Goal: Task Accomplishment & Management: Manage account settings

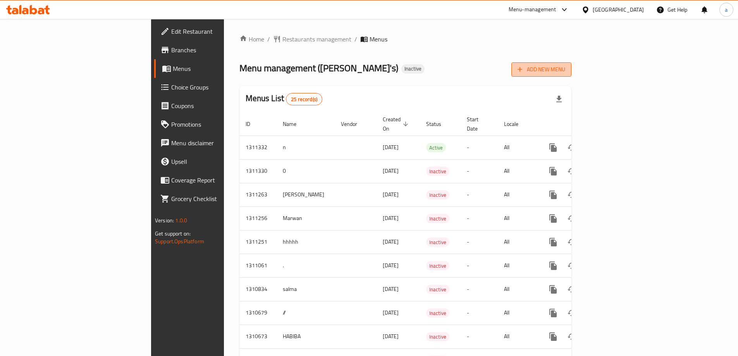
click at [571, 75] on button "Add New Menu" at bounding box center [541, 69] width 60 height 14
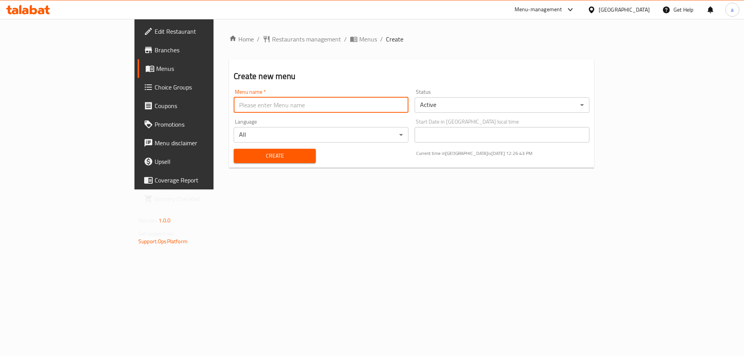
click at [252, 105] on input "text" at bounding box center [321, 104] width 175 height 15
type input "abdullah"
click at [257, 153] on span "Create" at bounding box center [274, 156] width 69 height 10
click at [235, 99] on input "text" at bounding box center [321, 104] width 175 height 15
click at [137, 62] on link "Menus" at bounding box center [197, 68] width 121 height 19
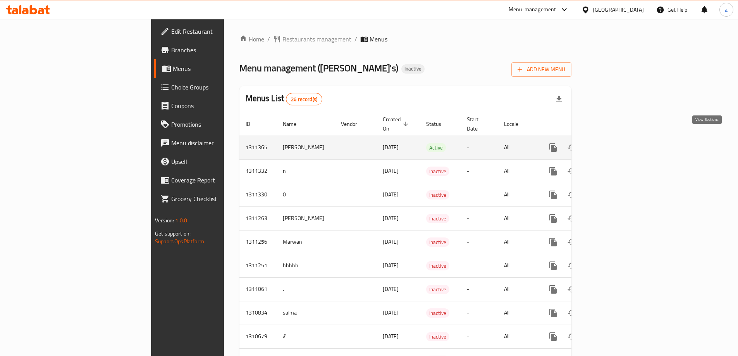
click at [613, 143] on icon "enhanced table" at bounding box center [608, 147] width 9 height 9
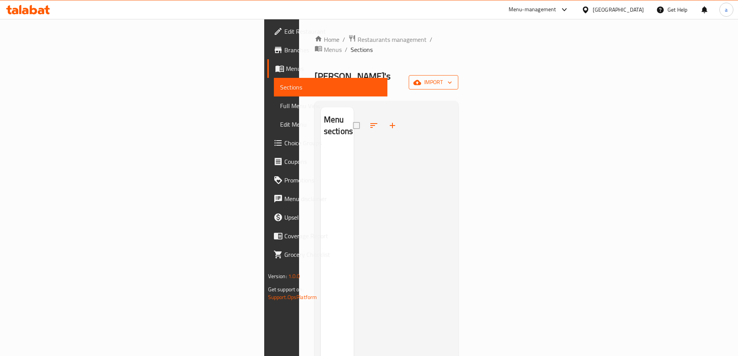
click at [452, 77] on span "import" at bounding box center [433, 82] width 37 height 10
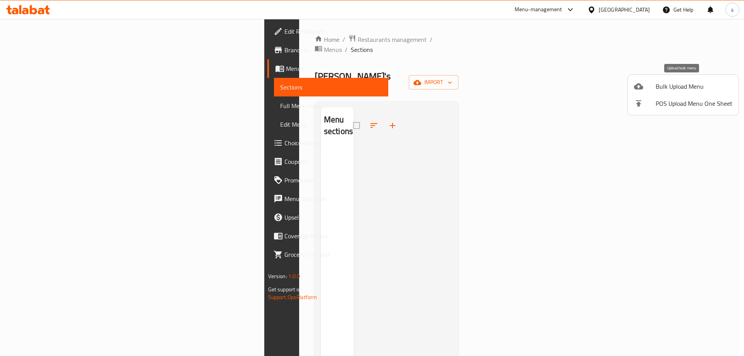
click at [664, 88] on span "Bulk Upload Menu" at bounding box center [693, 86] width 77 height 9
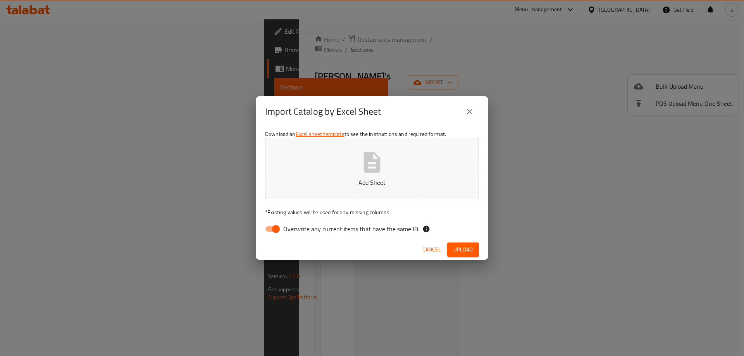
click at [366, 163] on icon "button" at bounding box center [372, 162] width 17 height 21
click at [461, 251] on span "Upload" at bounding box center [462, 250] width 19 height 10
click at [455, 250] on span "Upload" at bounding box center [462, 250] width 19 height 10
click at [455, 247] on span "Upload" at bounding box center [462, 250] width 19 height 10
click at [288, 227] on span "Overwrite any current items that have the same ID." at bounding box center [351, 228] width 136 height 9
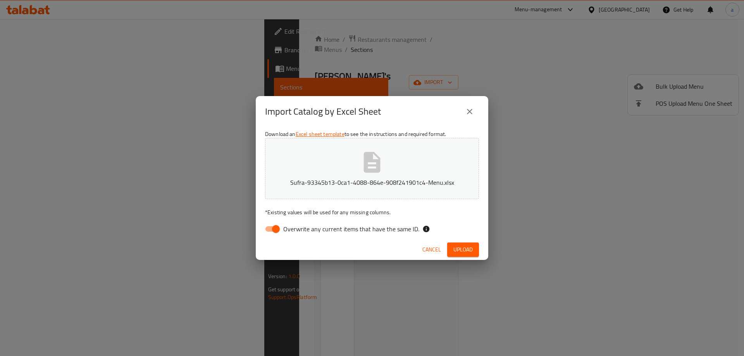
click at [288, 227] on input "Overwrite any current items that have the same ID." at bounding box center [276, 229] width 44 height 15
checkbox input "false"
click at [456, 248] on span "Upload" at bounding box center [462, 250] width 19 height 10
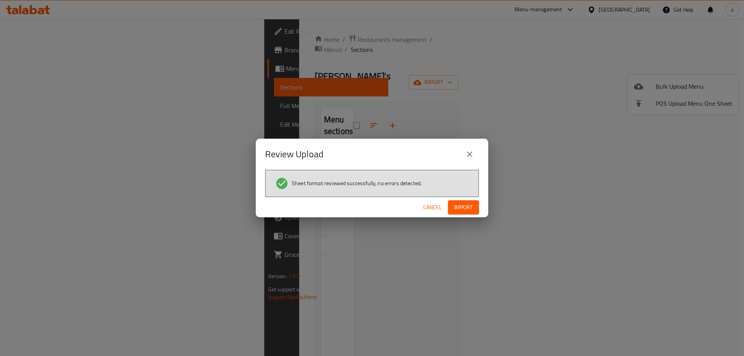
click at [464, 209] on span "Import" at bounding box center [463, 208] width 19 height 10
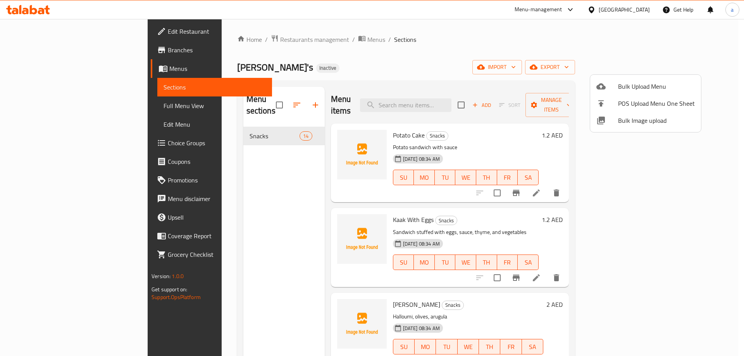
click at [692, 145] on div at bounding box center [372, 178] width 744 height 356
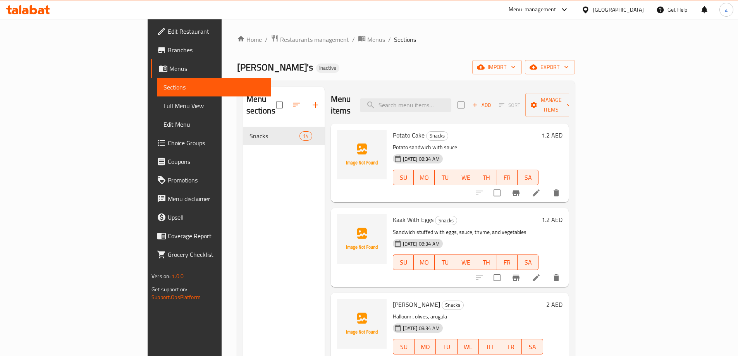
click at [541, 188] on icon at bounding box center [535, 192] width 9 height 9
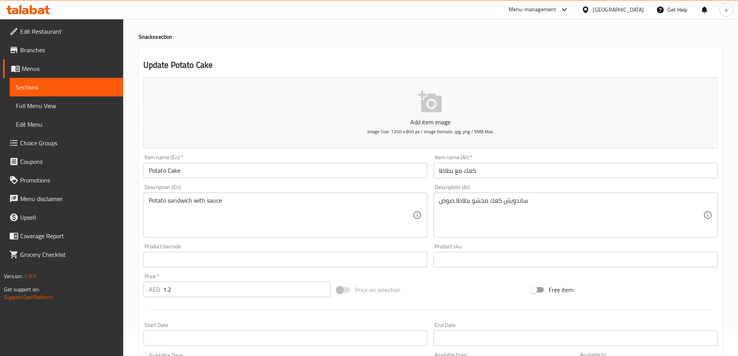
scroll to position [39, 0]
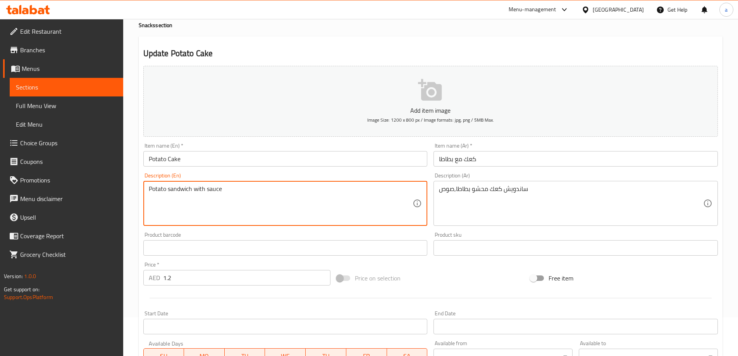
click at [215, 192] on textarea "Potato sandwich with sauce" at bounding box center [281, 203] width 264 height 37
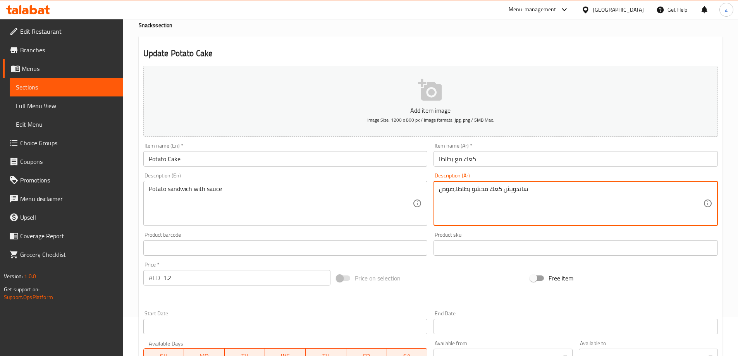
click at [502, 192] on textarea "ساندويش كعك محشو بطاطا,صوص" at bounding box center [571, 203] width 264 height 37
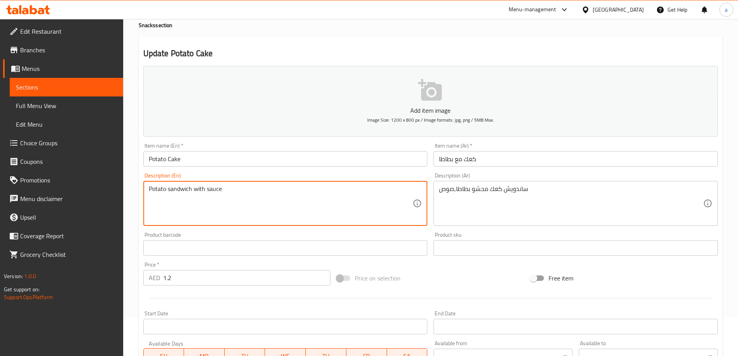
click at [368, 189] on textarea "Potato sandwich with sauce" at bounding box center [281, 203] width 264 height 37
paste textarea "tuffed bun sandwich,"
type textarea "Potato stuffed bun sandwich, sauce"
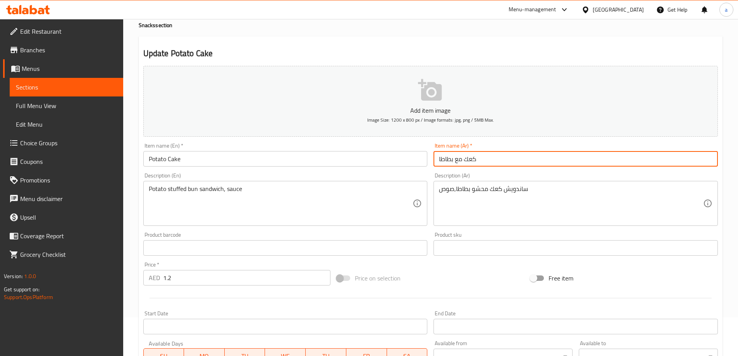
click at [460, 158] on input "كعك مع بطاطا" at bounding box center [575, 158] width 284 height 15
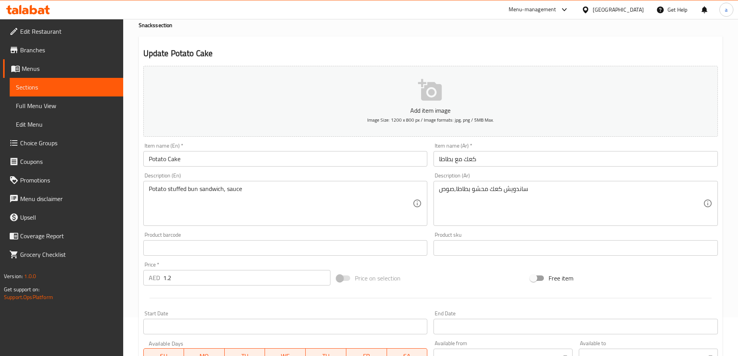
click at [155, 159] on input "Potato Cake" at bounding box center [285, 158] width 284 height 15
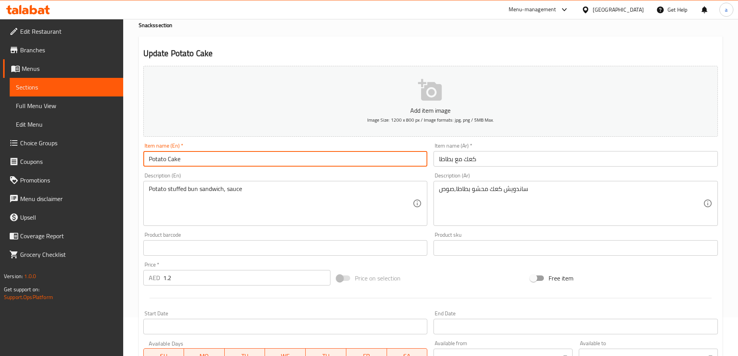
click at [155, 159] on input "Potato Cake" at bounding box center [285, 158] width 284 height 15
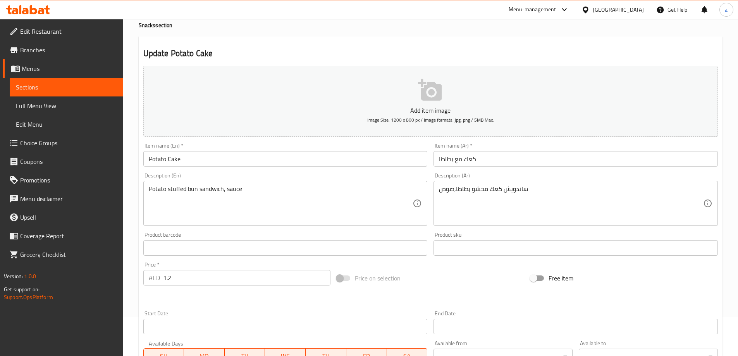
click at [161, 160] on input "Potato Cake" at bounding box center [285, 158] width 284 height 15
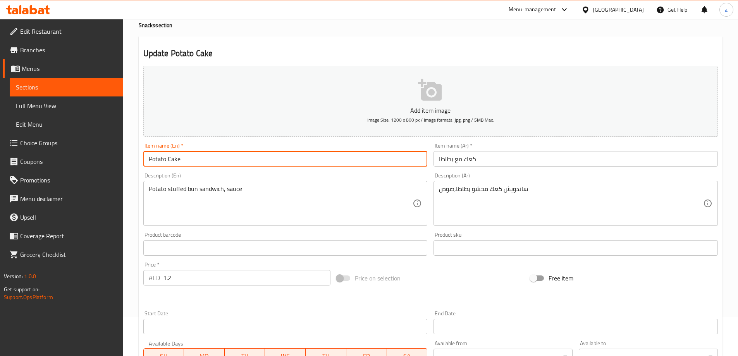
paste input "fries"
click at [187, 161] on input "friesCake" at bounding box center [285, 158] width 284 height 15
click at [160, 155] on input "friesCake" at bounding box center [285, 158] width 284 height 15
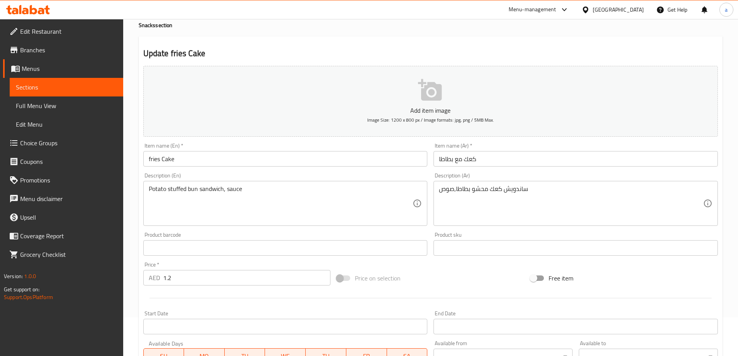
click at [220, 201] on textarea "Potato stuffed bun sandwich, sauce" at bounding box center [281, 203] width 264 height 37
click at [153, 161] on input "fries Cake" at bounding box center [285, 158] width 284 height 15
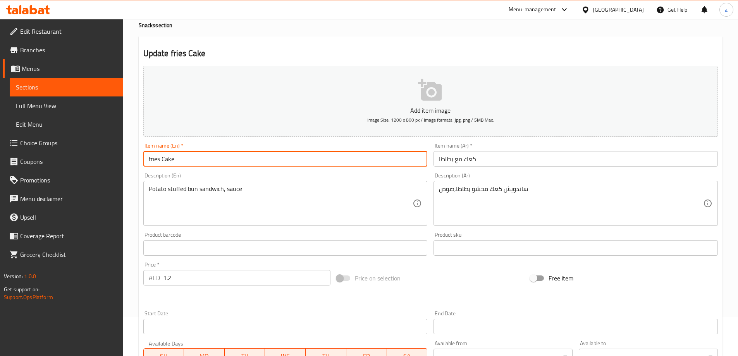
click at [153, 161] on input "fries Cake" at bounding box center [285, 158] width 284 height 15
click at [269, 157] on input "Cake" at bounding box center [285, 158] width 284 height 15
type input "C"
type input "cake with potato"
click at [268, 181] on div "Potato stuffed bun sandwich, sauce Description (En)" at bounding box center [285, 203] width 284 height 45
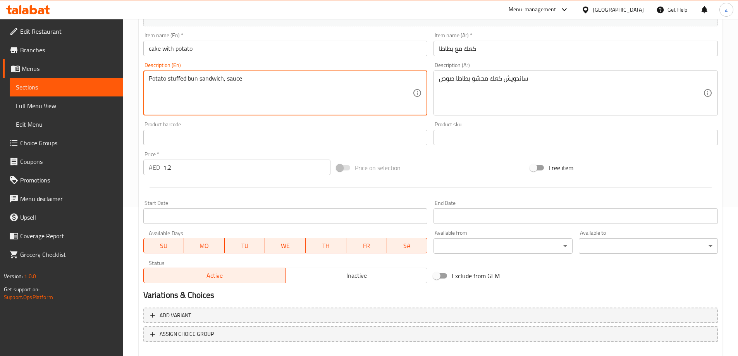
scroll to position [75, 0]
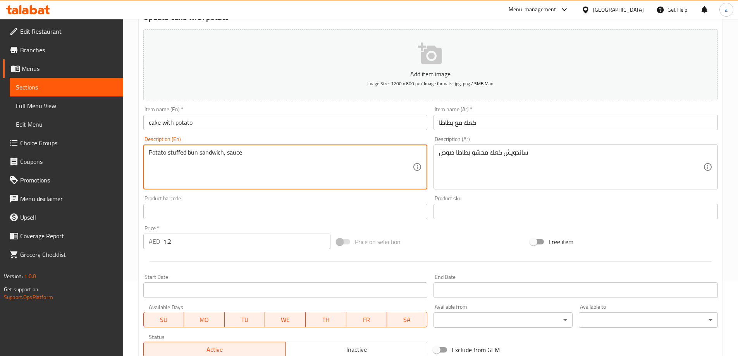
click at [218, 169] on textarea "Potato stuffed bun sandwich, sauce" at bounding box center [281, 167] width 264 height 37
click at [254, 165] on textarea "Potato stuffed bun sandwich, sauce" at bounding box center [281, 167] width 264 height 37
click at [194, 152] on textarea "Potato stuffed bun sandwich, sauce" at bounding box center [281, 167] width 264 height 37
click at [209, 167] on textarea "Potato stuffed cake sandwich, sauce" at bounding box center [281, 167] width 264 height 37
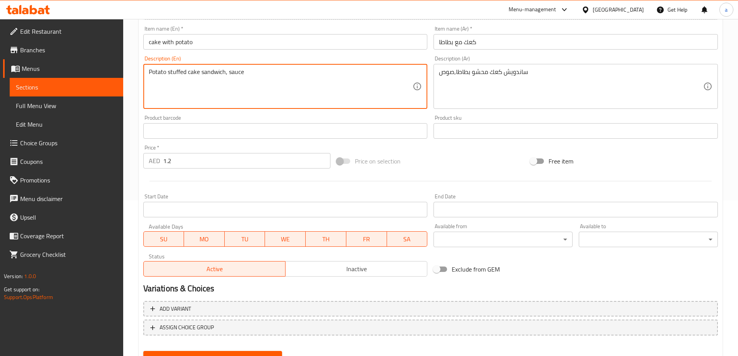
scroll to position [191, 0]
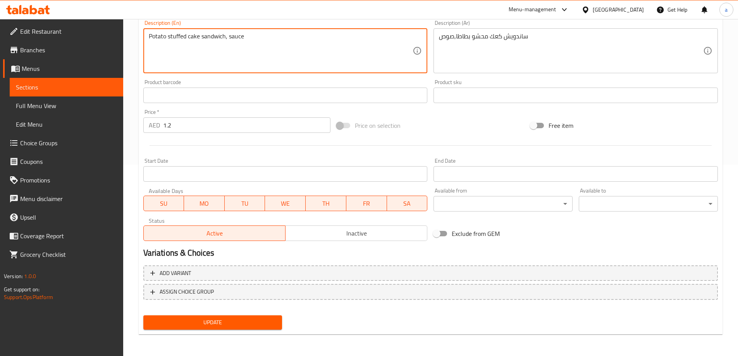
type textarea "Potato stuffed cake sandwich, sauce"
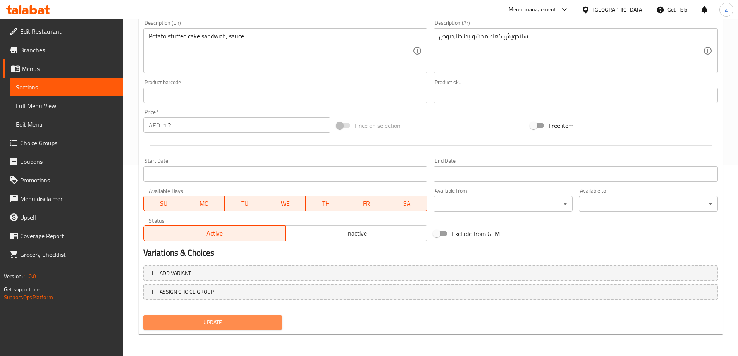
click at [248, 325] on span "Update" at bounding box center [212, 323] width 127 height 10
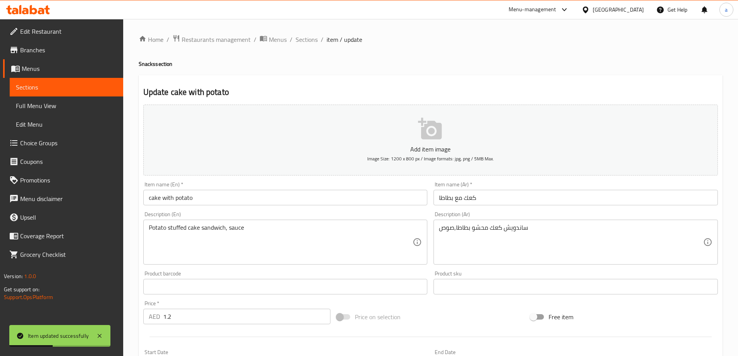
scroll to position [77, 0]
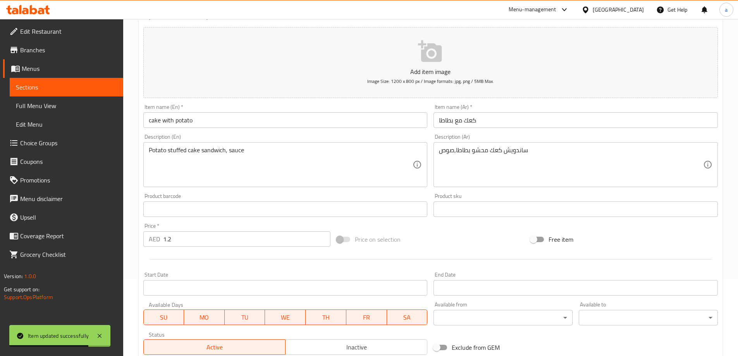
click at [63, 100] on link "Full Menu View" at bounding box center [66, 105] width 113 height 19
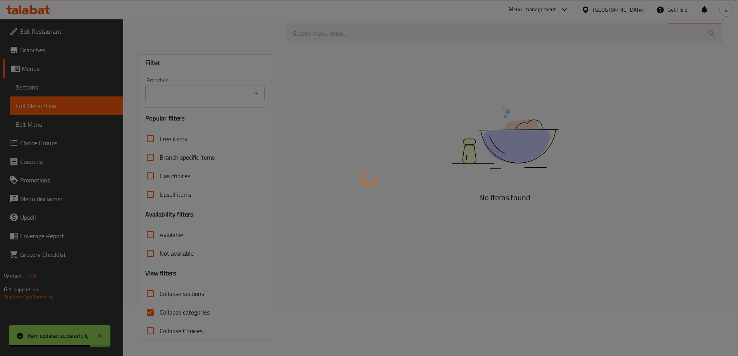
scroll to position [51, 0]
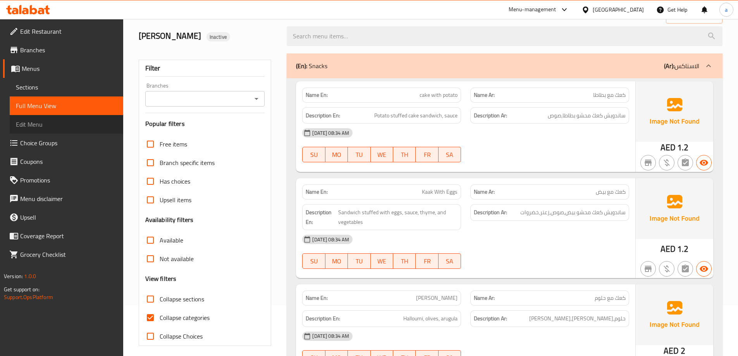
click at [57, 125] on span "Edit Menu" at bounding box center [66, 124] width 101 height 9
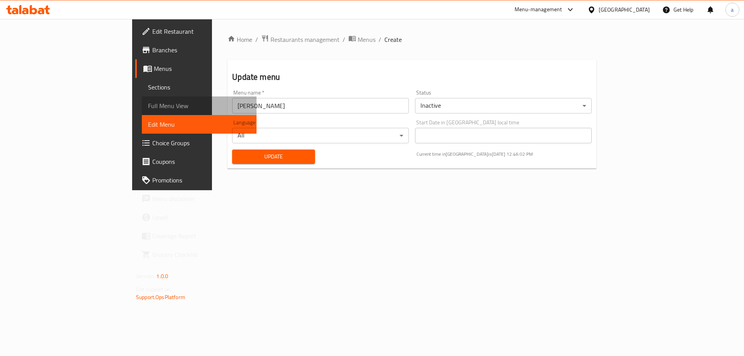
click at [148, 106] on span "Full Menu View" at bounding box center [199, 105] width 102 height 9
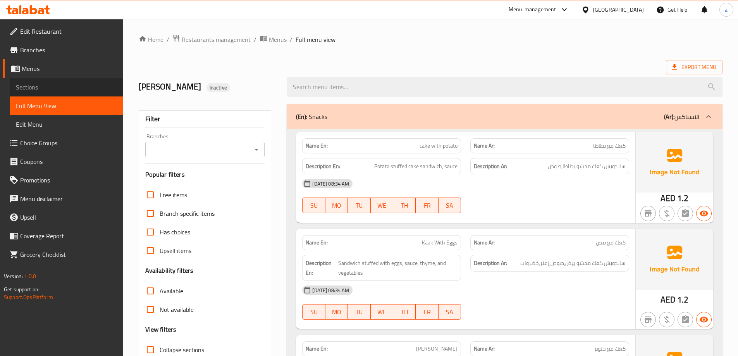
click at [39, 91] on span "Sections" at bounding box center [66, 86] width 101 height 9
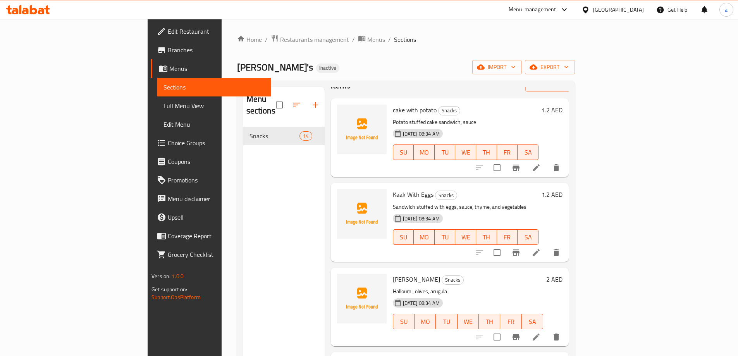
scroll to position [39, 0]
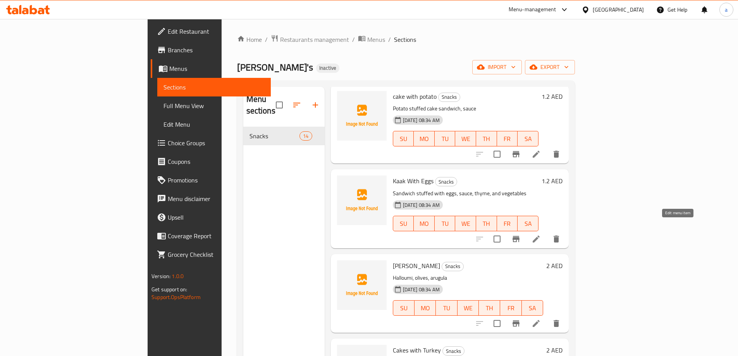
click at [541, 234] on icon at bounding box center [535, 238] width 9 height 9
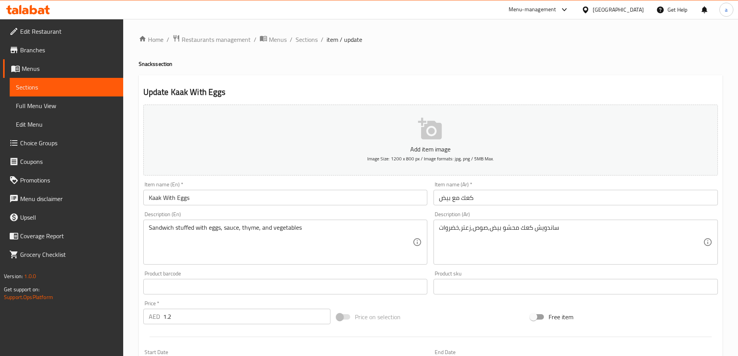
click at [150, 195] on input "Kaak With Eggs" at bounding box center [285, 197] width 284 height 15
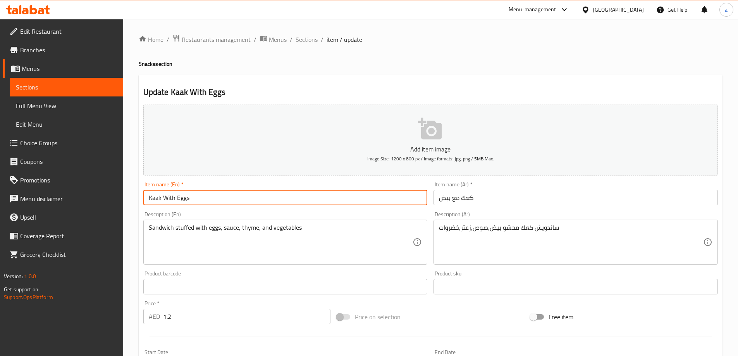
click at [150, 195] on input "Kaak With Eggs" at bounding box center [285, 197] width 284 height 15
click at [207, 201] on input "cake With Eggs" at bounding box center [285, 197] width 284 height 15
type input "cake With Eggs"
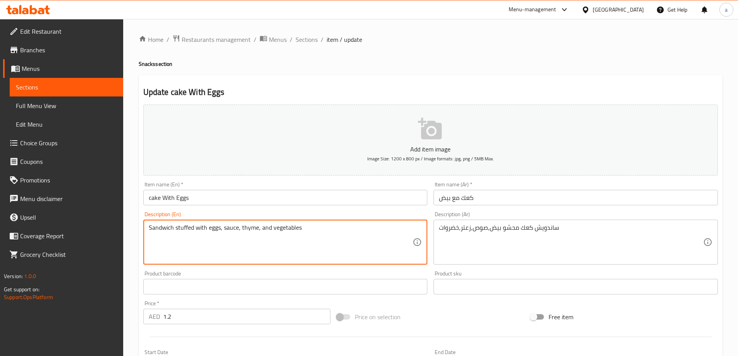
click at [176, 231] on textarea "Sandwich stuffed with eggs, sauce, thyme, and vegetables" at bounding box center [281, 242] width 264 height 37
click at [284, 226] on textarea "Sandwich cake stuffed with eggs, sauce, thyme, and vegetables" at bounding box center [281, 242] width 264 height 37
click at [220, 226] on textarea "Sandwich cake stuffed with eggs, sauce, thyme, vegetables" at bounding box center [281, 242] width 264 height 37
type textarea "Sandwich cake stuffed eggs, sauce, thyme, vegetables"
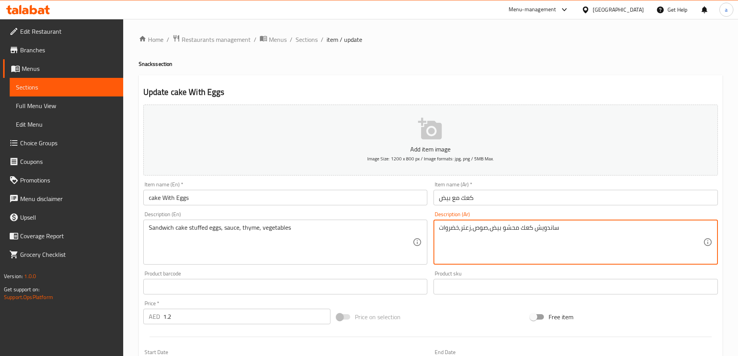
click at [467, 226] on textarea "ساندويش كعك محشو بيض,صوص,زعتر,خضروات" at bounding box center [571, 242] width 264 height 37
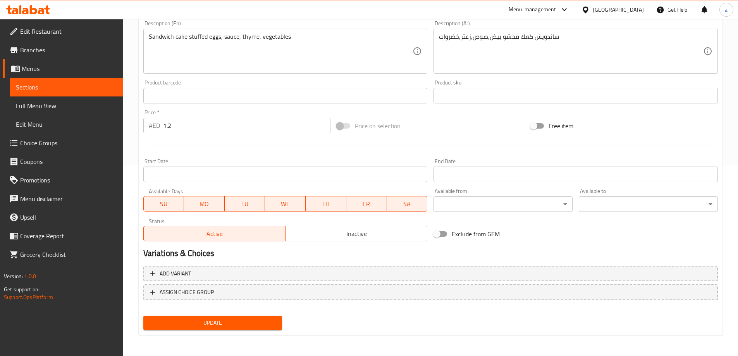
scroll to position [191, 0]
click at [253, 317] on button "Update" at bounding box center [212, 322] width 139 height 14
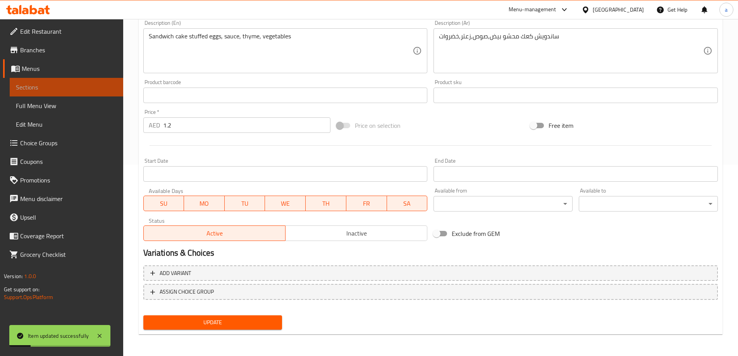
click at [51, 86] on span "Sections" at bounding box center [66, 86] width 101 height 9
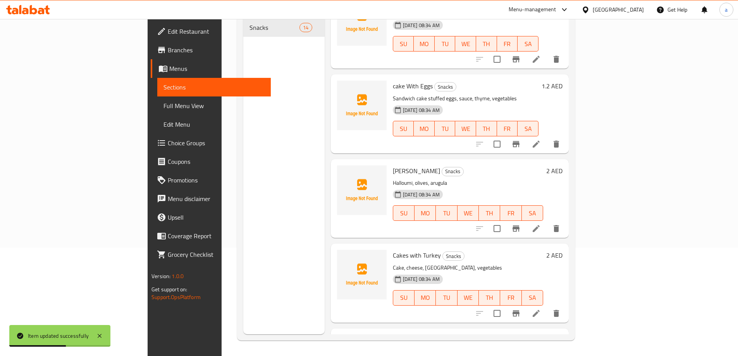
scroll to position [39, 0]
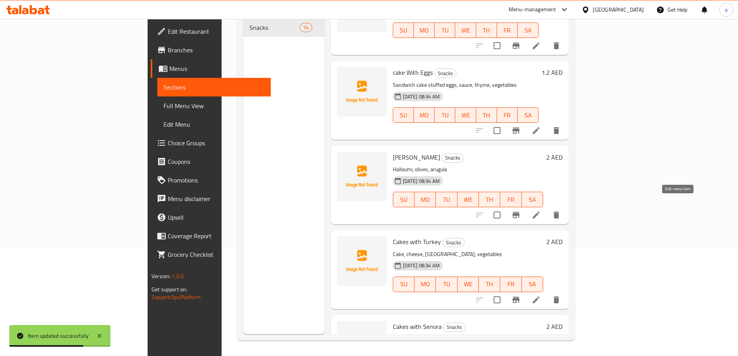
click at [541, 210] on icon at bounding box center [535, 214] width 9 height 9
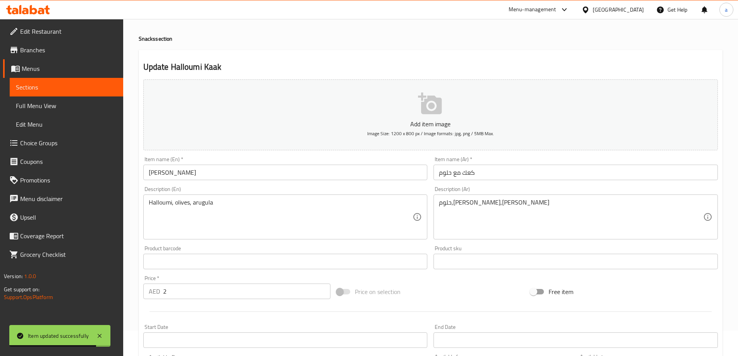
scroll to position [39, 0]
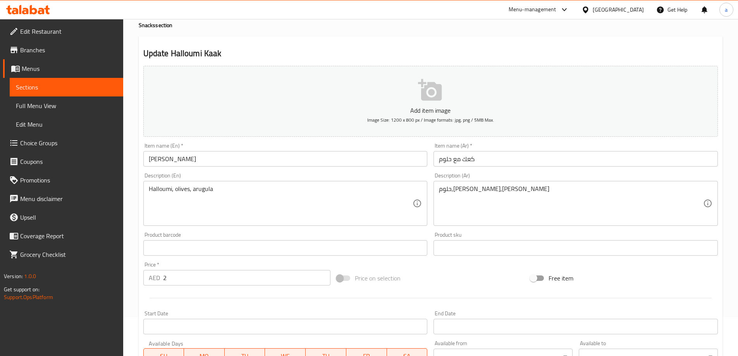
click at [192, 160] on input "Halloumi Kaak" at bounding box center [285, 158] width 284 height 15
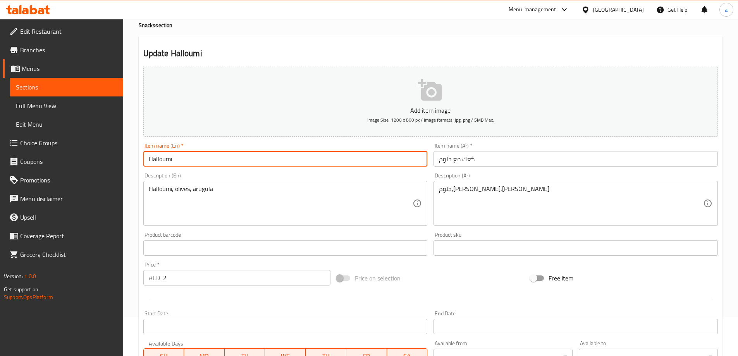
click at [146, 156] on input "Halloumi" at bounding box center [285, 158] width 284 height 15
type input "cake with Halloumi"
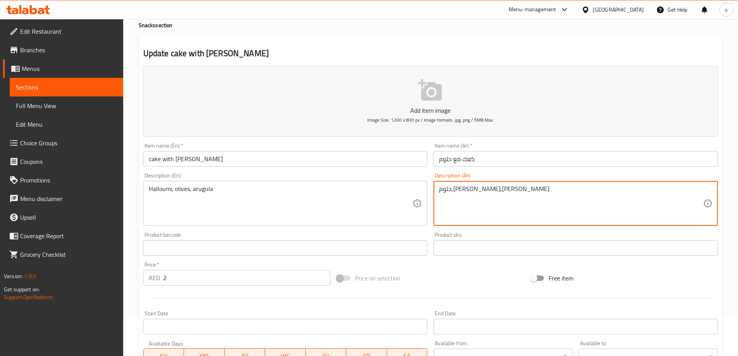
click at [450, 188] on textarea "حلوم,زيتون,جرجير" at bounding box center [571, 203] width 264 height 37
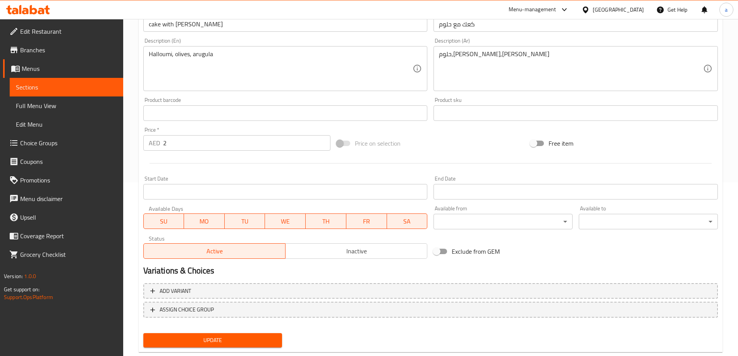
scroll to position [191, 0]
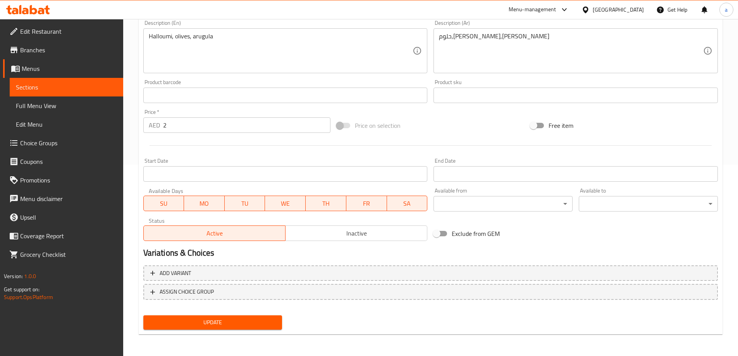
click at [206, 326] on span "Update" at bounding box center [212, 323] width 127 height 10
click at [60, 79] on link "Sections" at bounding box center [66, 87] width 113 height 19
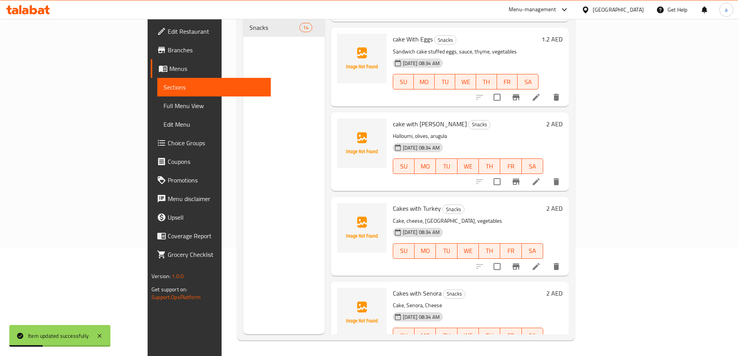
scroll to position [77, 0]
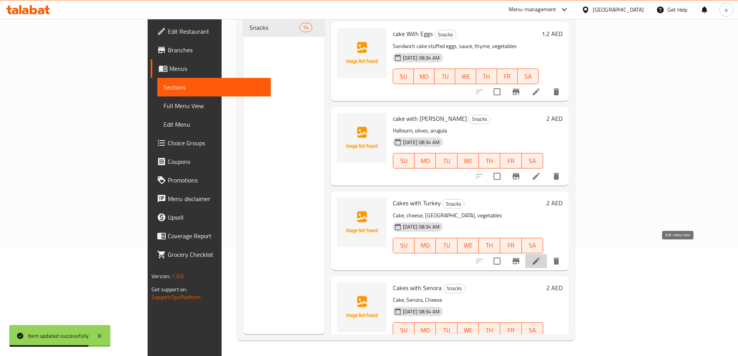
click at [541, 256] on icon at bounding box center [535, 260] width 9 height 9
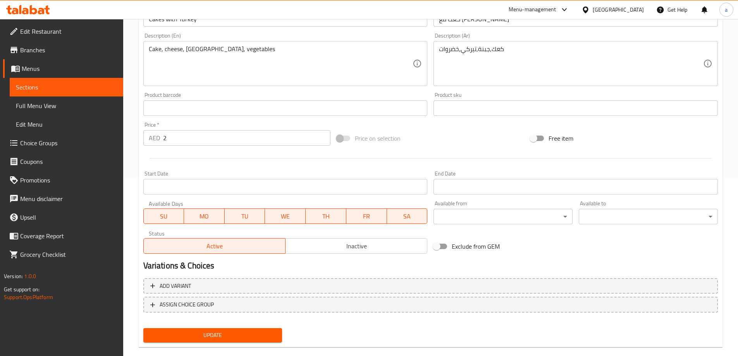
scroll to position [191, 0]
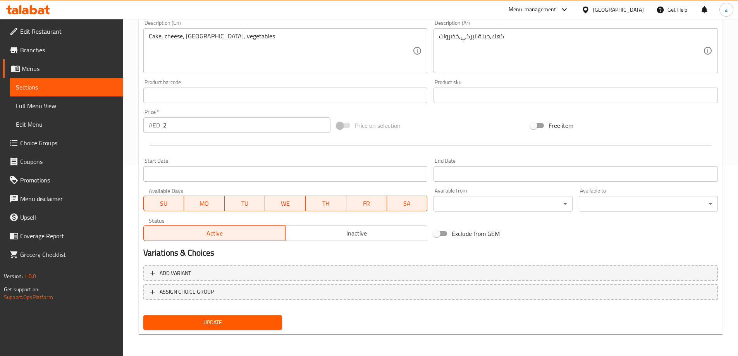
click at [199, 325] on span "Update" at bounding box center [212, 323] width 127 height 10
click at [63, 71] on span "Menus" at bounding box center [69, 68] width 95 height 9
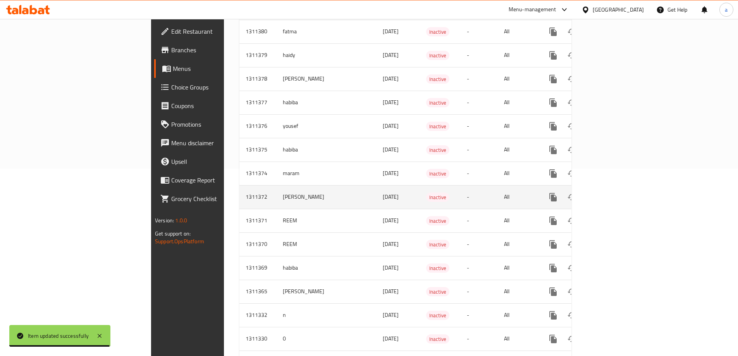
scroll to position [232, 0]
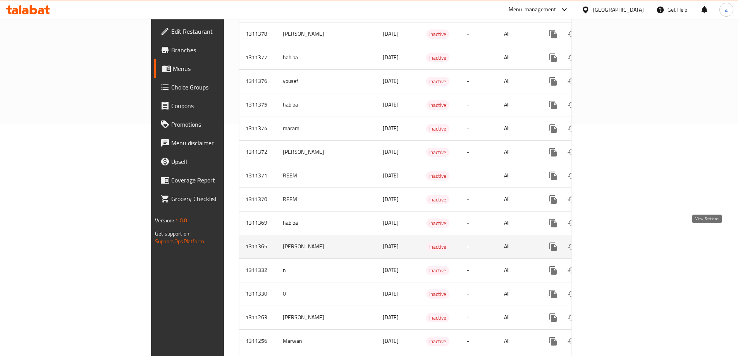
click at [613, 242] on icon "enhanced table" at bounding box center [608, 246] width 9 height 9
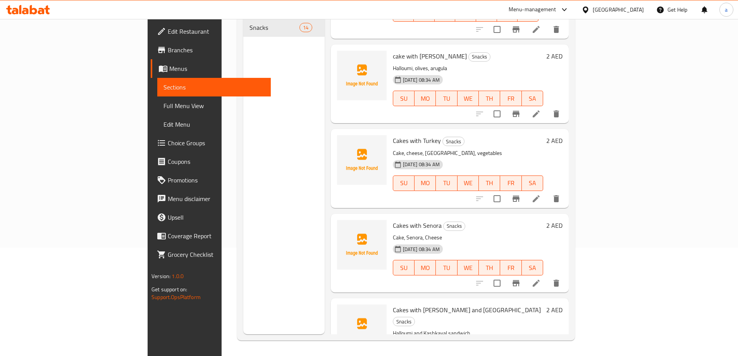
scroll to position [155, 0]
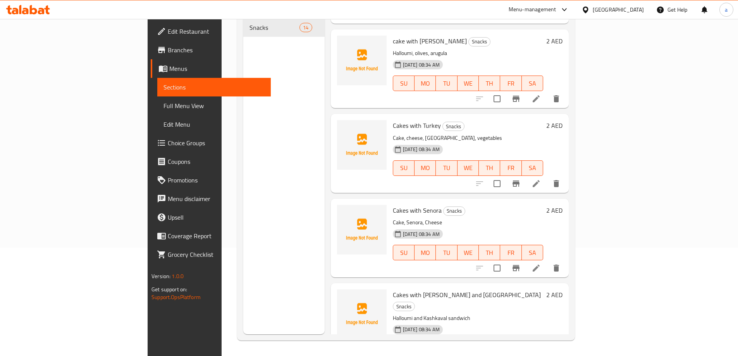
click at [547, 177] on li at bounding box center [536, 184] width 22 height 14
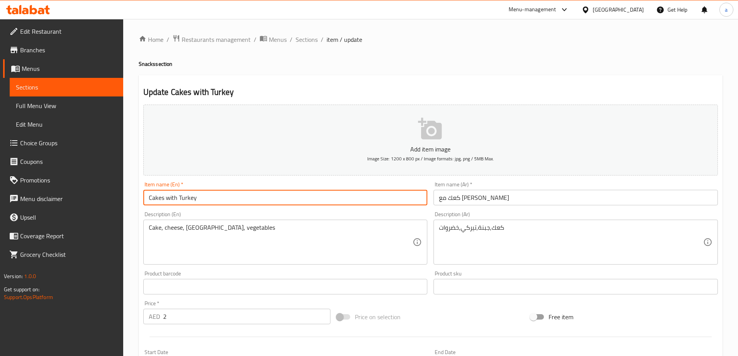
click at [164, 198] on input "Cakes with Turkey" at bounding box center [285, 197] width 284 height 15
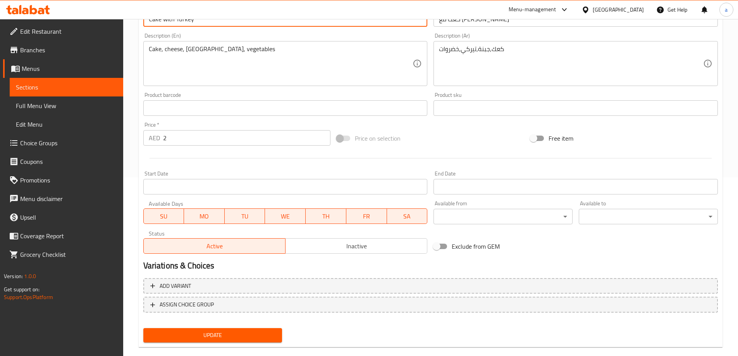
scroll to position [191, 0]
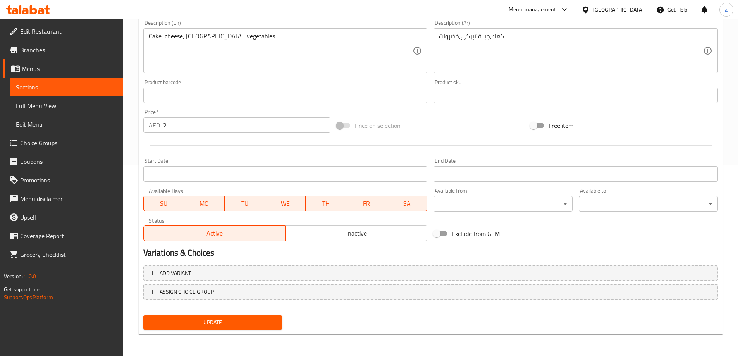
type input "Cake with Turkey"
click at [211, 319] on span "Update" at bounding box center [212, 323] width 127 height 10
click at [50, 90] on span "Sections" at bounding box center [66, 86] width 101 height 9
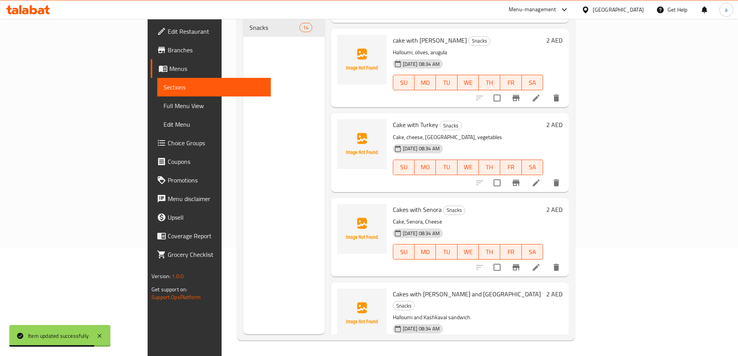
scroll to position [155, 0]
click at [541, 263] on icon at bounding box center [535, 267] width 9 height 9
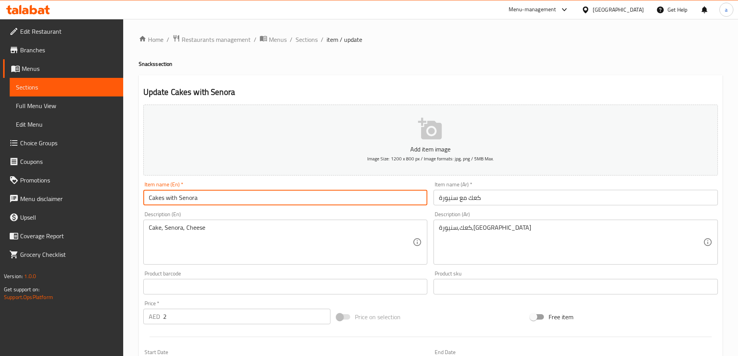
click at [163, 200] on input "Cakes with Senora" at bounding box center [285, 197] width 284 height 15
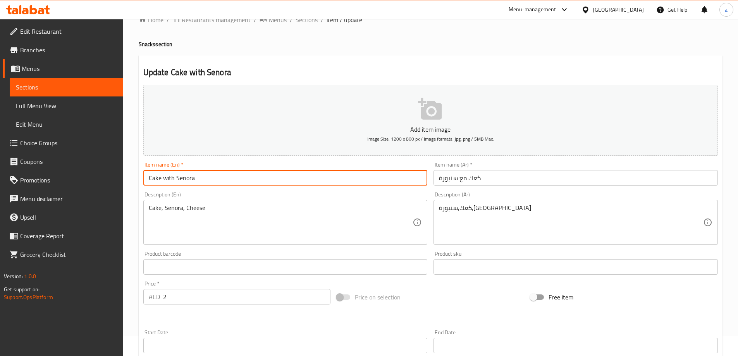
scroll to position [39, 0]
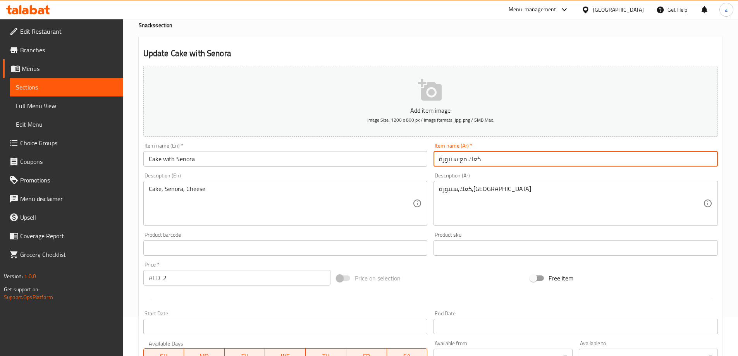
click at [446, 159] on input "كعك مع سنيورة" at bounding box center [575, 158] width 284 height 15
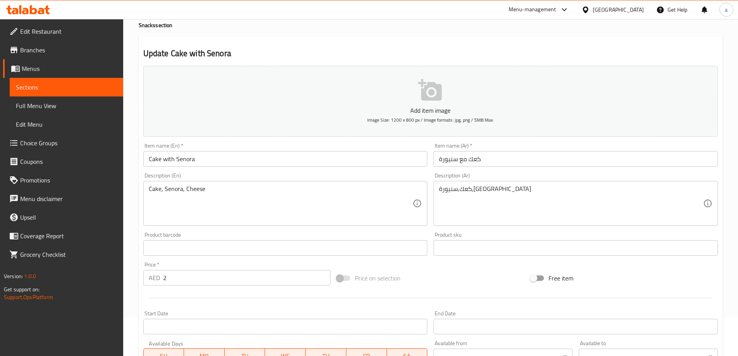
click at [221, 157] on input "Cake with Senora" at bounding box center [285, 158] width 284 height 15
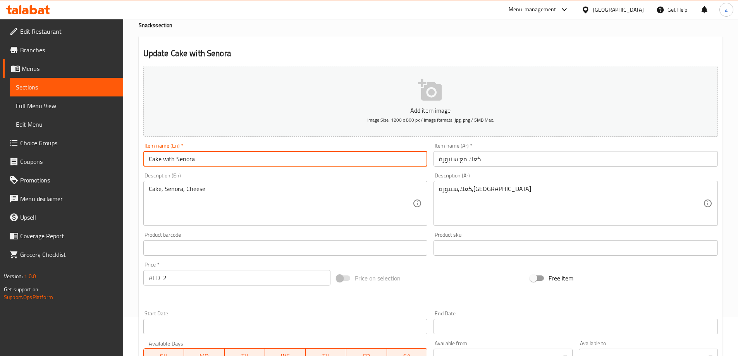
click at [221, 157] on input "Cake with Senora" at bounding box center [285, 158] width 284 height 15
click at [220, 161] on input "Cake with" at bounding box center [285, 158] width 284 height 15
paste input "Sanyoura"
type input "Cake with Sanyoura"
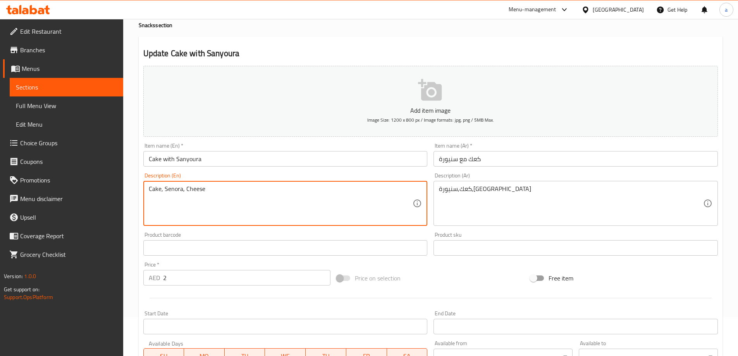
click at [171, 191] on textarea "Cake, Senora, Cheese" at bounding box center [281, 203] width 264 height 37
paste textarea "Sanyoura"
click at [206, 215] on textarea "Cake, Sanyoura , Cheese" at bounding box center [281, 203] width 264 height 37
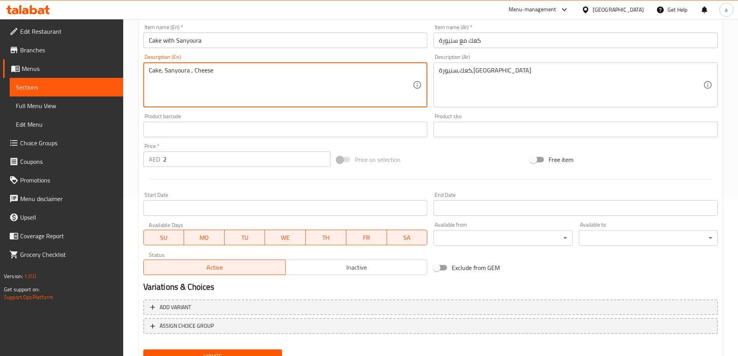
scroll to position [191, 0]
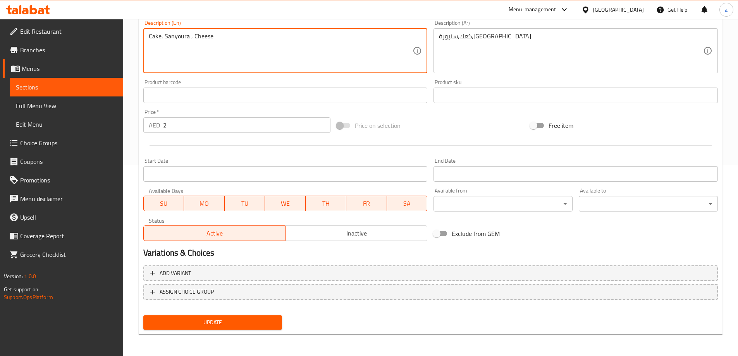
type textarea "Cake, Sanyoura , Cheese"
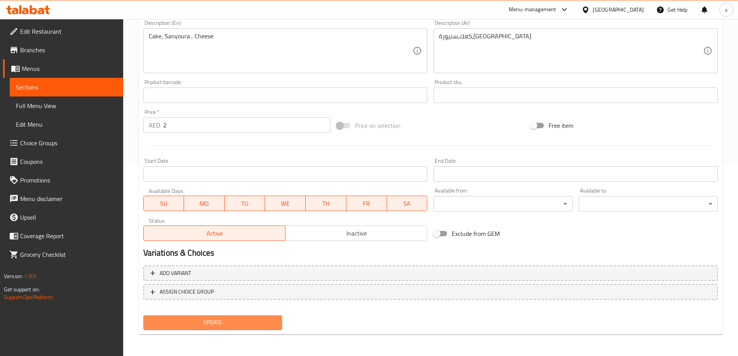
click at [222, 319] on span "Update" at bounding box center [212, 323] width 127 height 10
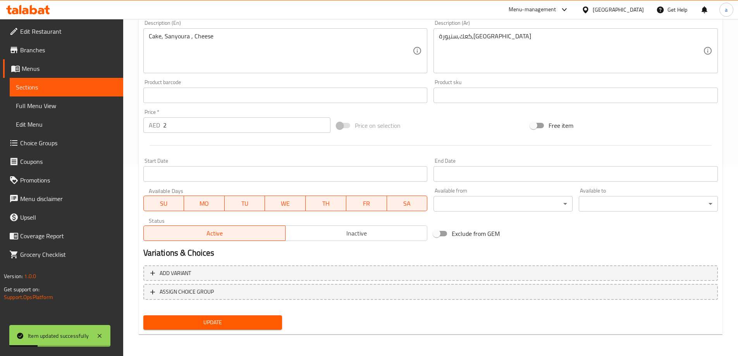
click at [70, 85] on span "Sections" at bounding box center [66, 86] width 101 height 9
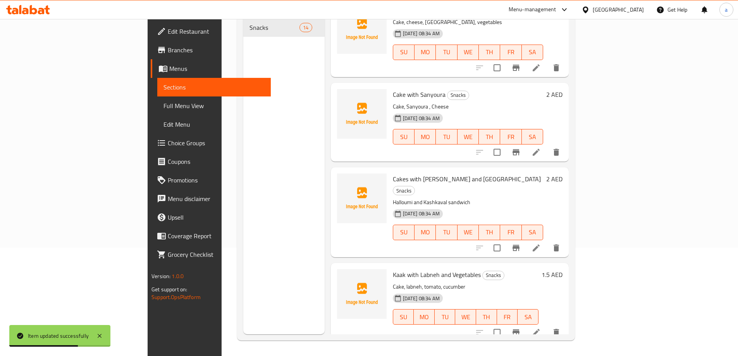
scroll to position [271, 0]
click at [547, 240] on li at bounding box center [536, 247] width 22 height 14
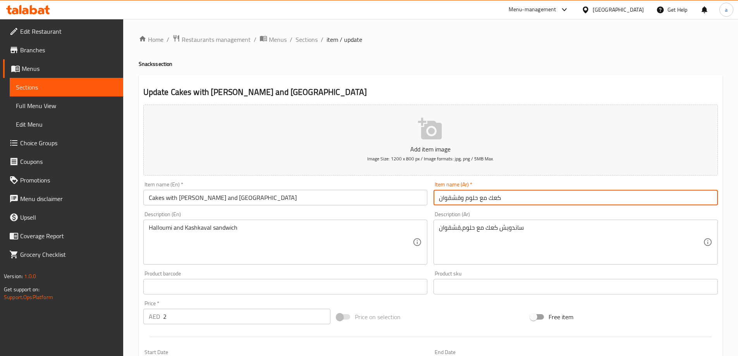
click at [453, 199] on input "كعك مع حلوم وقشقوان" at bounding box center [575, 197] width 284 height 15
click at [164, 197] on input "Cakes with Halloumi and Kashkaval" at bounding box center [285, 197] width 284 height 15
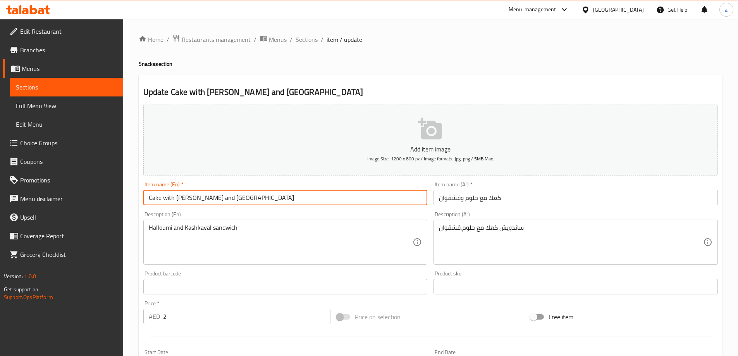
type input "Cake with Halloumi and Kashkaval"
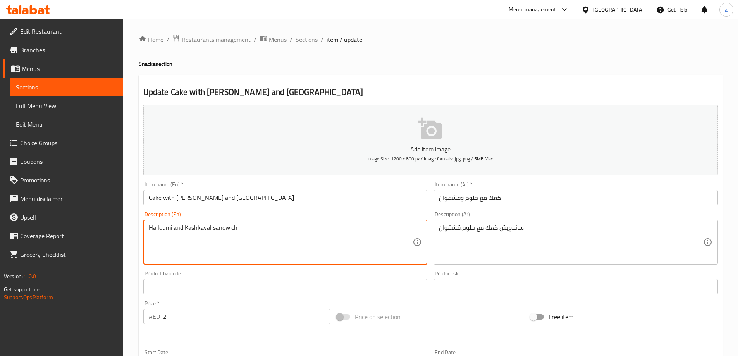
click at [193, 240] on textarea "Halloumi and Kashkaval sandwich" at bounding box center [281, 242] width 264 height 37
click at [211, 228] on textarea "Halloumi and Kashkaval sandwich" at bounding box center [281, 242] width 264 height 37
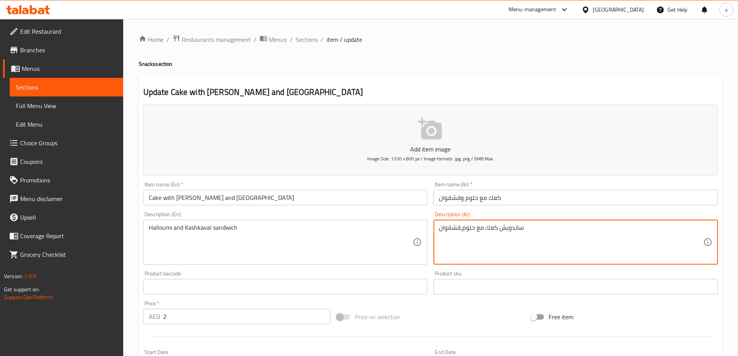
click at [490, 227] on textarea "ساندويش كعك مع حلوم,قشقوان" at bounding box center [571, 242] width 264 height 37
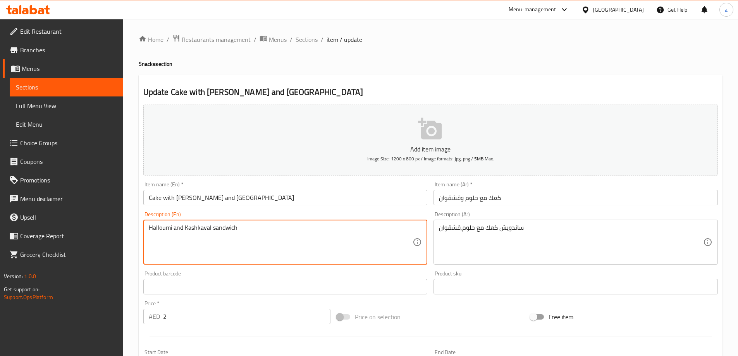
click at [215, 227] on textarea "Halloumi and Kashkaval sandwich" at bounding box center [281, 242] width 264 height 37
click at [210, 228] on textarea "Halloumi and Kashkaval sandwich" at bounding box center [281, 242] width 264 height 37
click at [250, 239] on textarea "sandwich" at bounding box center [281, 242] width 264 height 37
drag, startPoint x: 149, startPoint y: 226, endPoint x: 188, endPoint y: 244, distance: 42.1
click at [152, 228] on textarea "sandwich" at bounding box center [281, 242] width 264 height 37
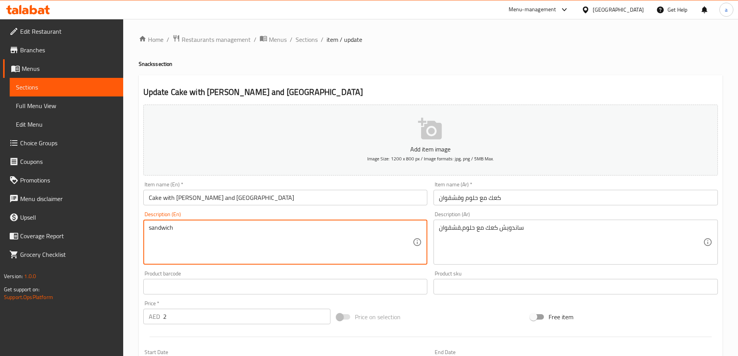
click at [185, 240] on textarea "sandwich" at bounding box center [281, 242] width 264 height 37
click at [149, 227] on textarea "sandwich" at bounding box center [281, 242] width 264 height 37
click at [150, 229] on textarea "sandwich" at bounding box center [281, 242] width 264 height 37
click at [180, 227] on textarea "sandwich" at bounding box center [281, 242] width 264 height 37
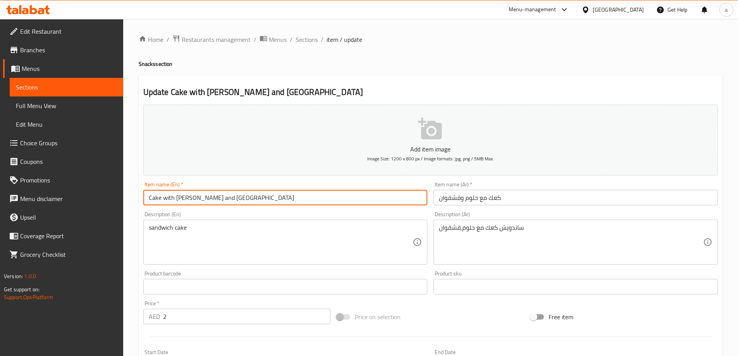
drag, startPoint x: 163, startPoint y: 196, endPoint x: 239, endPoint y: 199, distance: 76.0
click at [239, 199] on input "Cake with Halloumi and Kashkaval" at bounding box center [285, 197] width 284 height 15
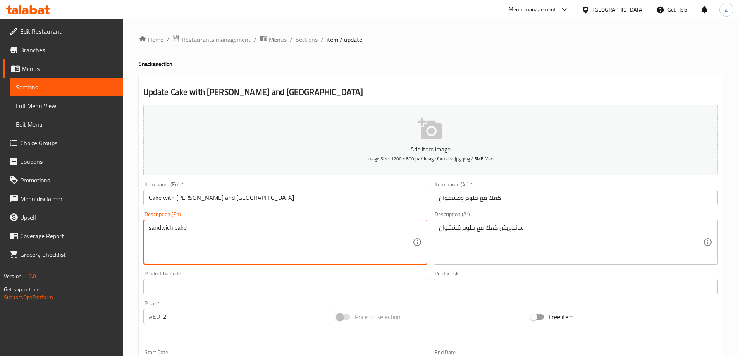
paste textarea "with Halloumi and Kashkaval"
click at [234, 247] on textarea "sandwich cake with Halloumi and Kashkaval" at bounding box center [281, 242] width 264 height 37
click at [243, 230] on textarea "sandwich cake with Halloumi and Kashkaval" at bounding box center [281, 242] width 264 height 37
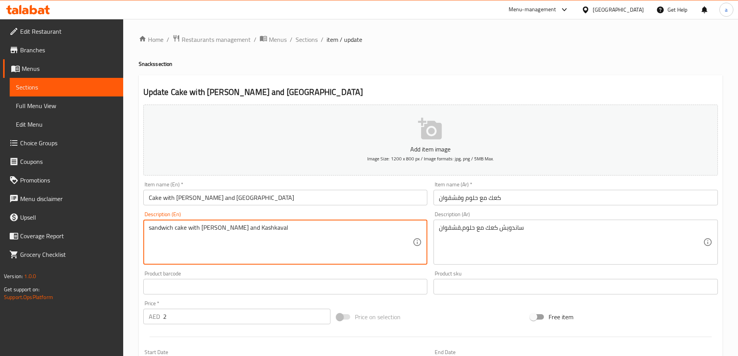
click at [243, 230] on textarea "sandwich cake with Halloumi and Kashkaval" at bounding box center [281, 242] width 264 height 37
drag, startPoint x: 248, startPoint y: 227, endPoint x: 253, endPoint y: 235, distance: 9.2
click at [254, 235] on textarea "sandwich cake with Halloumi and Kashkaval" at bounding box center [281, 242] width 264 height 37
click at [249, 229] on textarea "sandwich cake with Halloumi and Kashkaval" at bounding box center [281, 242] width 264 height 37
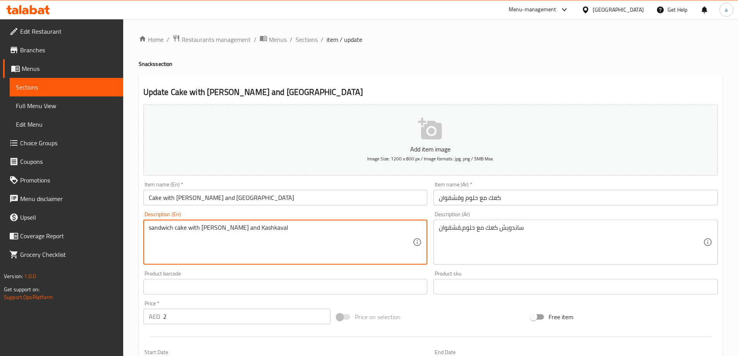
click at [249, 229] on textarea "sandwich cake with Halloumi and Kashkaval" at bounding box center [281, 242] width 264 height 37
click at [259, 239] on textarea "sandwich cake with Halloumi and Kashkaval" at bounding box center [281, 242] width 264 height 37
click at [257, 229] on textarea "sandwich cake with Halloumi and Kashkaval" at bounding box center [281, 242] width 264 height 37
drag, startPoint x: 257, startPoint y: 229, endPoint x: 248, endPoint y: 243, distance: 16.3
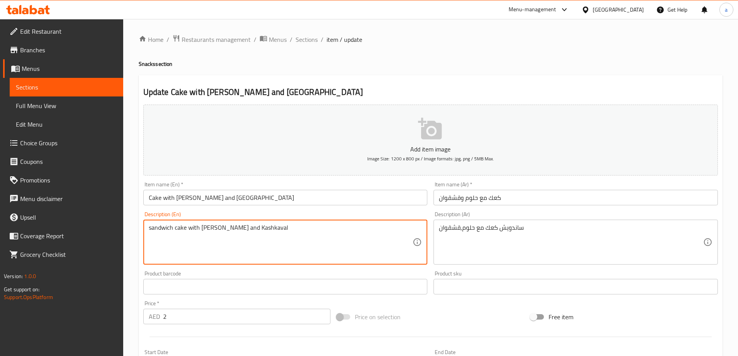
click at [248, 243] on textarea "sandwich cake with Halloumi and Kashkaval" at bounding box center [281, 242] width 264 height 37
click at [196, 236] on textarea "sandwich cake with Halloumi and Kashkaval" at bounding box center [281, 242] width 264 height 37
click at [240, 230] on textarea "sandwich cake with Halloumi and Kashkaval" at bounding box center [281, 242] width 264 height 37
click at [232, 226] on textarea "sandwich cake with Halloumi and Kashkaval" at bounding box center [281, 242] width 264 height 37
click at [232, 228] on textarea "sandwich cake with Halloumi ad Kashkaval" at bounding box center [281, 242] width 264 height 37
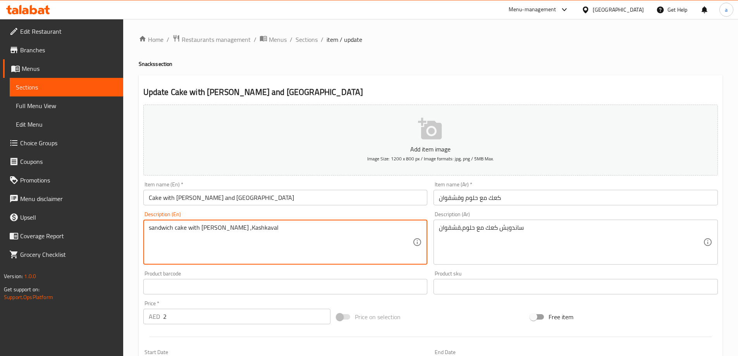
click at [281, 251] on textarea "sandwich cake with Halloumi ,Kashkaval" at bounding box center [281, 242] width 264 height 37
click at [232, 251] on textarea "sandwich cake with Halloumi ,Kashkaval" at bounding box center [281, 242] width 264 height 37
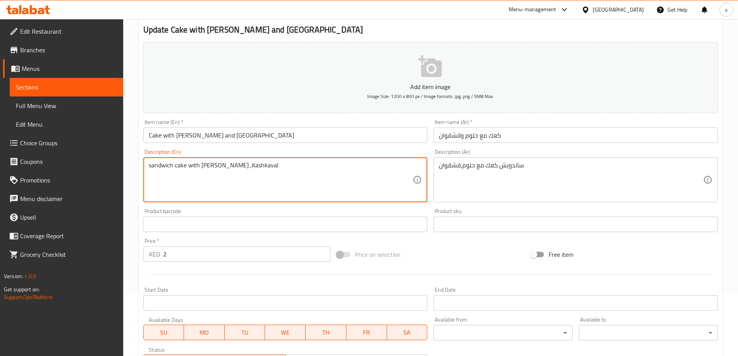
scroll to position [36, 0]
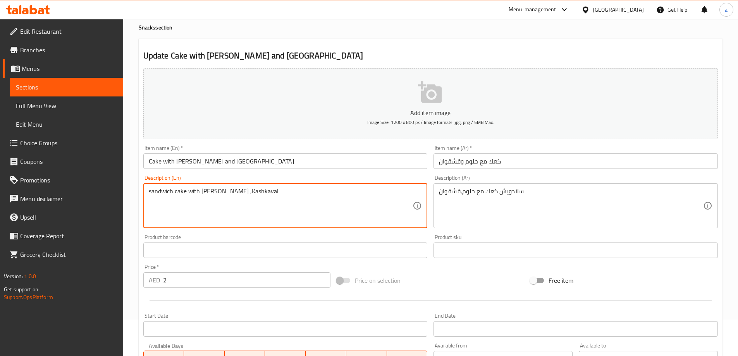
type textarea "sandwich cake with Halloumi ,Kashkaval"
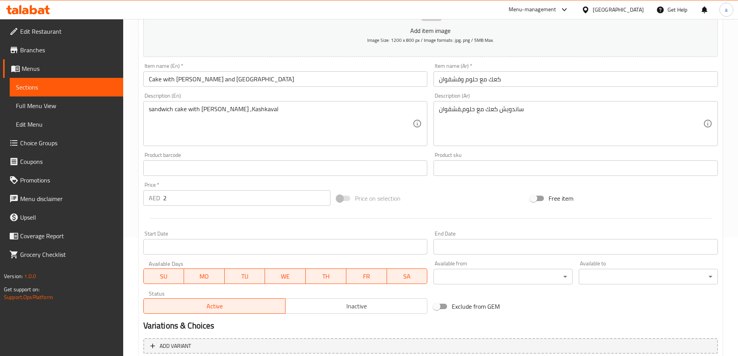
scroll to position [191, 0]
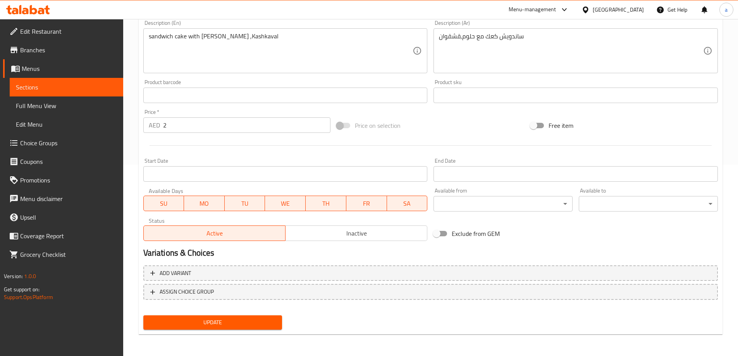
click at [249, 325] on span "Update" at bounding box center [212, 323] width 127 height 10
click at [65, 92] on link "Sections" at bounding box center [66, 87] width 113 height 19
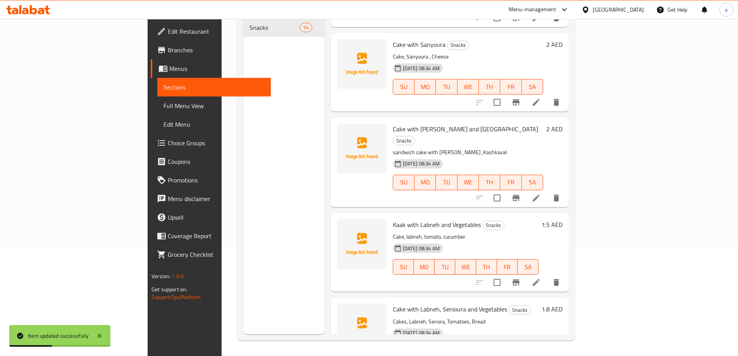
scroll to position [349, 0]
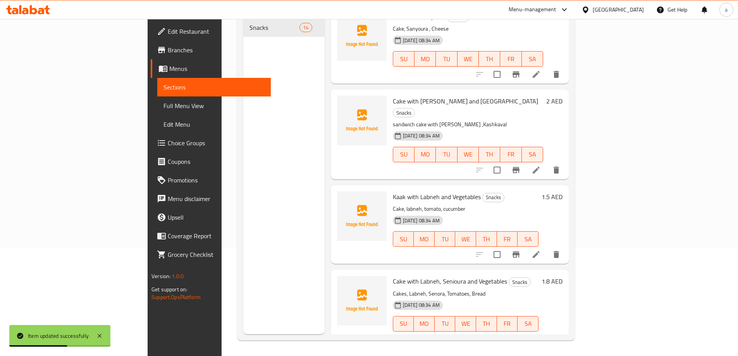
click at [541, 250] on icon at bounding box center [535, 254] width 9 height 9
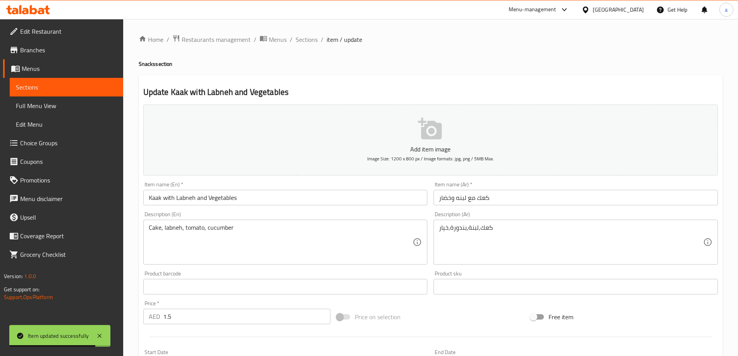
click at [153, 199] on input "Kaak with Labneh and Vegetables" at bounding box center [285, 197] width 284 height 15
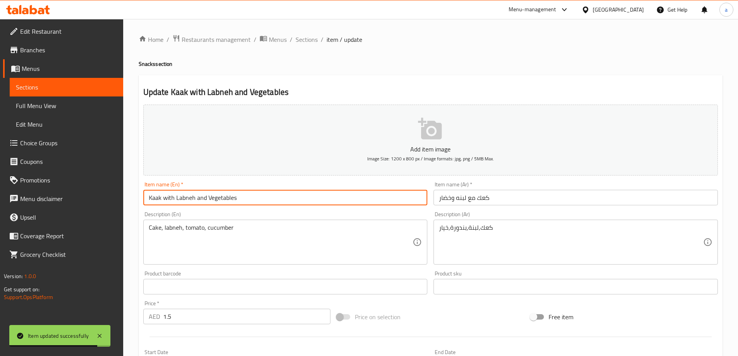
click at [153, 199] on input "Kaak with Labneh and Vegetables" at bounding box center [285, 197] width 284 height 15
click at [250, 199] on input "cake with Labneh and Vegetables" at bounding box center [285, 197] width 284 height 15
type input "cake with Labneh and Vegetables"
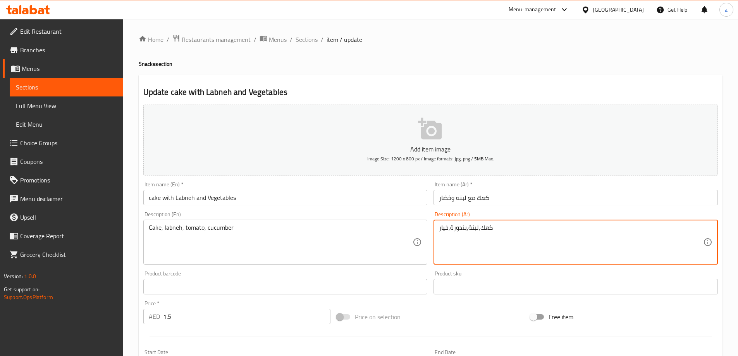
click at [457, 230] on textarea "كعك,لبنة,بندورة,خيار" at bounding box center [571, 242] width 264 height 37
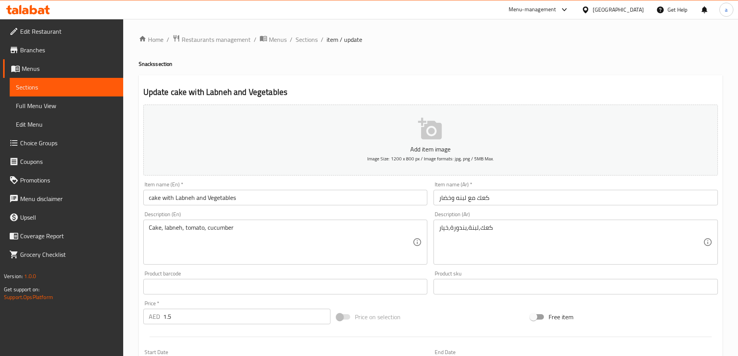
click at [458, 199] on input "كعك مع لبنه وخضار" at bounding box center [575, 197] width 284 height 15
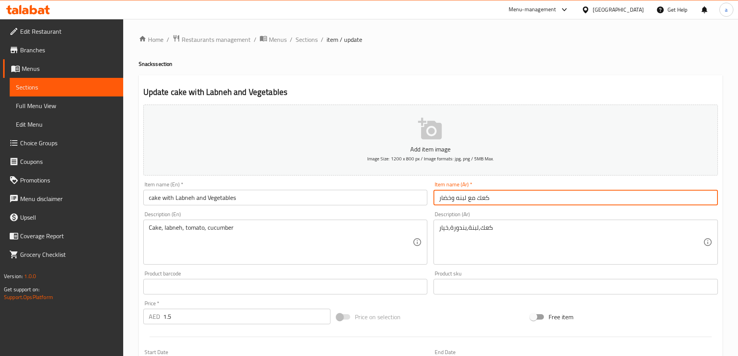
click at [458, 199] on input "كعك مع لبنه وخضار" at bounding box center [575, 197] width 284 height 15
click at [456, 198] on input "كعك مع لبنه وخضار" at bounding box center [575, 197] width 284 height 15
click at [459, 199] on input "كعك مع لبنه وخضار" at bounding box center [575, 197] width 284 height 15
click at [457, 199] on input "كعك مع لبنه وخضار" at bounding box center [575, 197] width 284 height 15
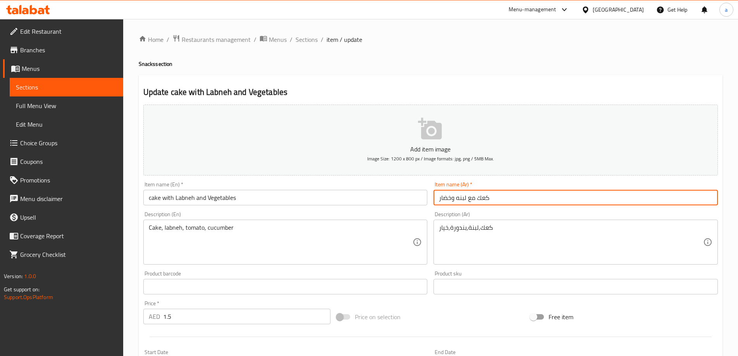
click at [457, 199] on input "كعك مع لبنه وخضار" at bounding box center [575, 197] width 284 height 15
click at [458, 199] on input "كعك مع لبنه وخضار" at bounding box center [575, 197] width 284 height 15
click at [456, 198] on input "كعك مع لبنه وخضار" at bounding box center [575, 197] width 284 height 15
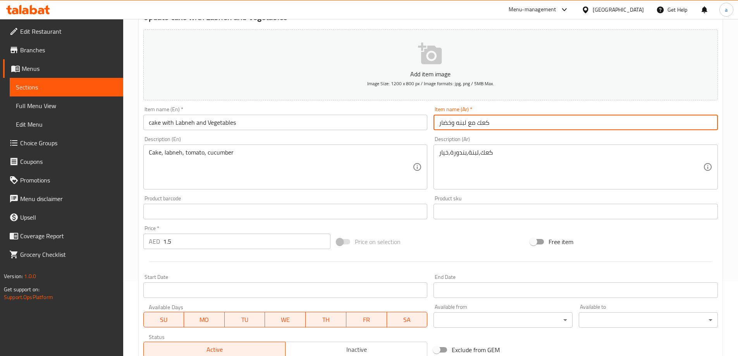
scroll to position [191, 0]
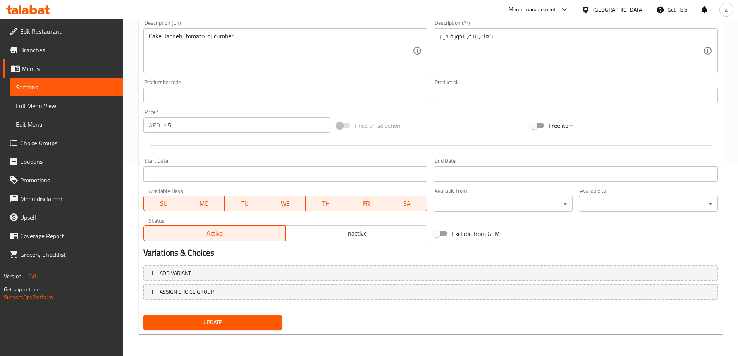
click at [242, 320] on span "Update" at bounding box center [212, 323] width 127 height 10
click at [70, 84] on span "Sections" at bounding box center [66, 86] width 101 height 9
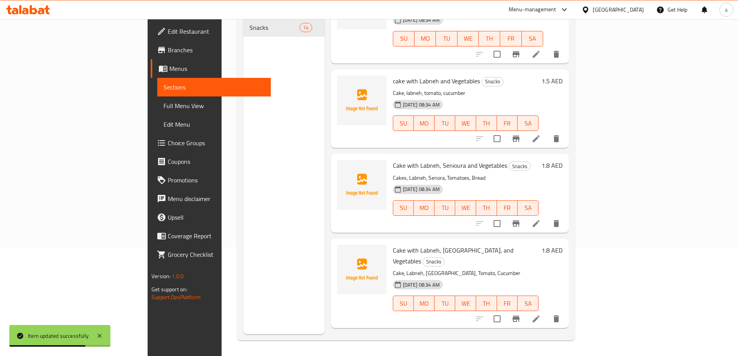
scroll to position [465, 0]
click at [539, 220] on icon at bounding box center [535, 223] width 7 height 7
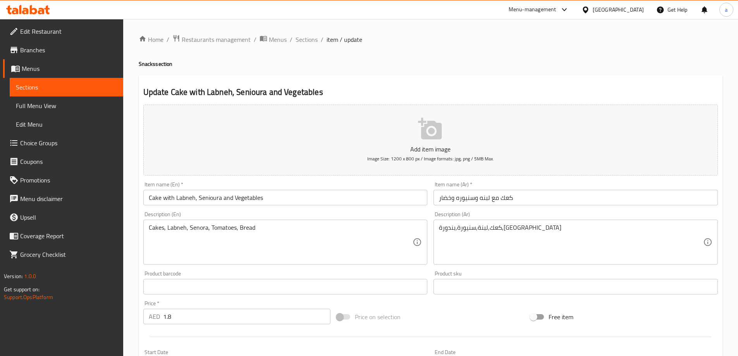
click at [203, 198] on input "Cake with Labneh, Senioura and Vegetables" at bounding box center [285, 197] width 284 height 15
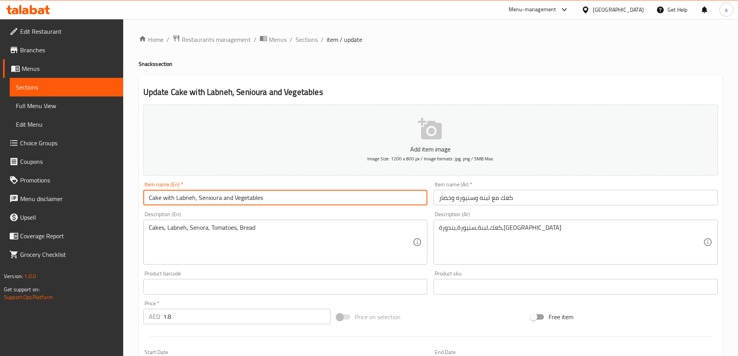
click at [465, 195] on input "كعك مع لبنه وسنيوره وخضار" at bounding box center [575, 197] width 284 height 15
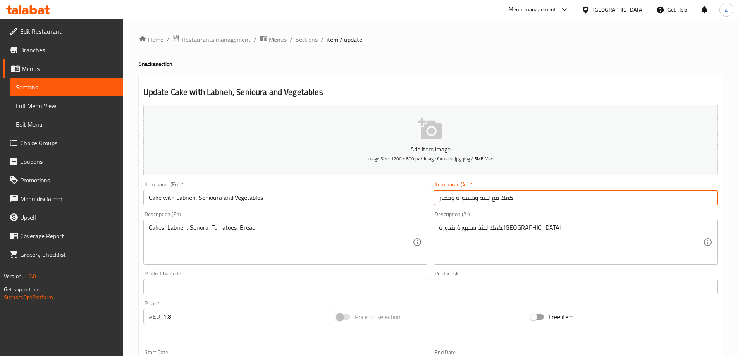
click at [465, 195] on input "كعك مع لبنه وسنيوره وخضار" at bounding box center [575, 197] width 284 height 15
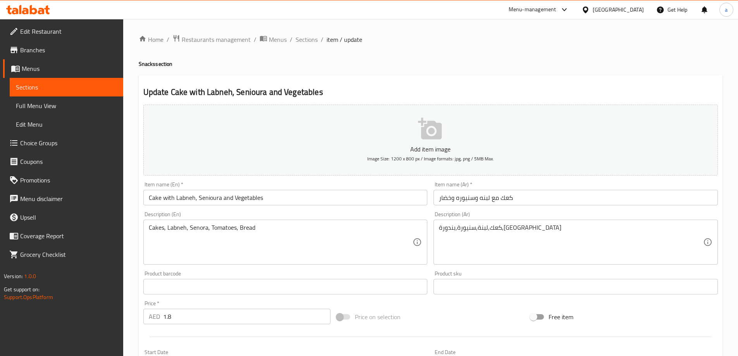
click at [204, 196] on input "Cake with Labneh, Senioura and Vegetables" at bounding box center [285, 197] width 284 height 15
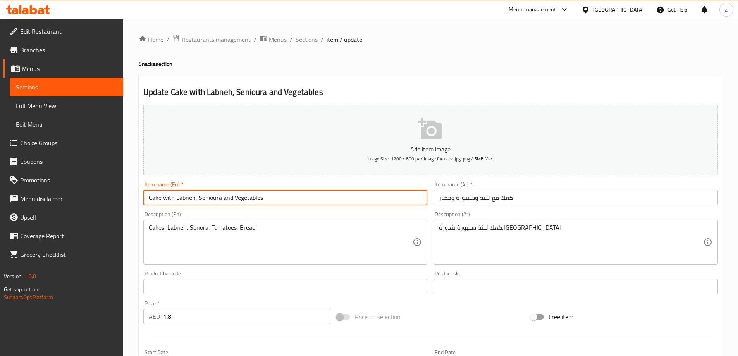
click at [204, 196] on input "Cake with Labneh, Senioura and Vegetables" at bounding box center [285, 197] width 284 height 15
paste input "any"
type input "Cake with Labneh, Sanyoura and Vegetables"
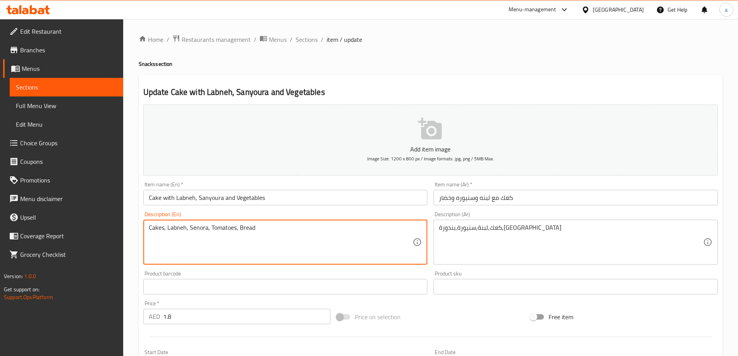
click at [201, 227] on textarea "Cakes, Labneh, Senora, Tomatoes, Bread" at bounding box center [281, 242] width 264 height 37
paste textarea "anyoura"
click at [229, 242] on textarea "Cakes, Labneh, Sanyoura , Tomatoes, Bread" at bounding box center [281, 242] width 264 height 37
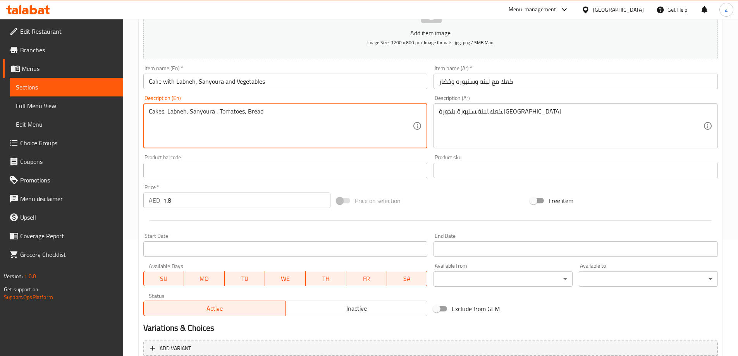
scroll to position [191, 0]
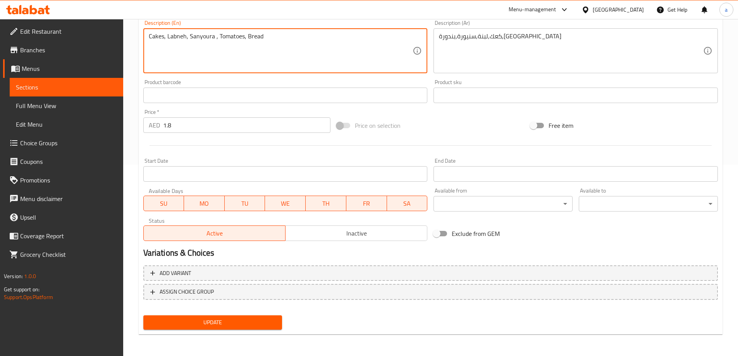
type textarea "Cakes, Labneh, Sanyoura , Tomatoes, Bread"
click at [234, 321] on span "Update" at bounding box center [212, 323] width 127 height 10
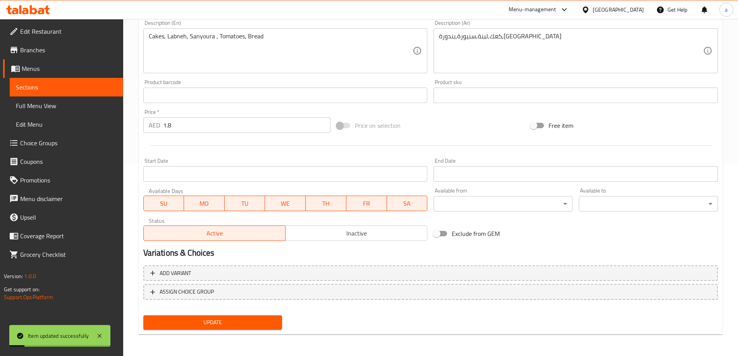
click at [63, 87] on span "Sections" at bounding box center [66, 86] width 101 height 9
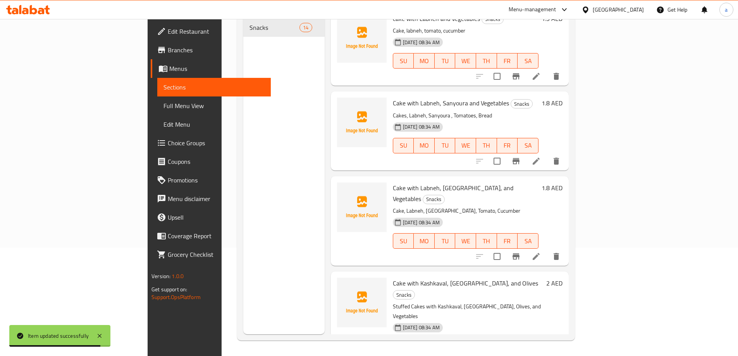
scroll to position [542, 0]
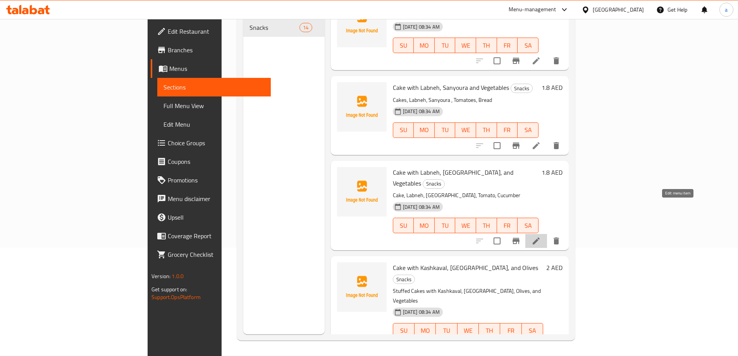
click at [541, 236] on icon at bounding box center [535, 240] width 9 height 9
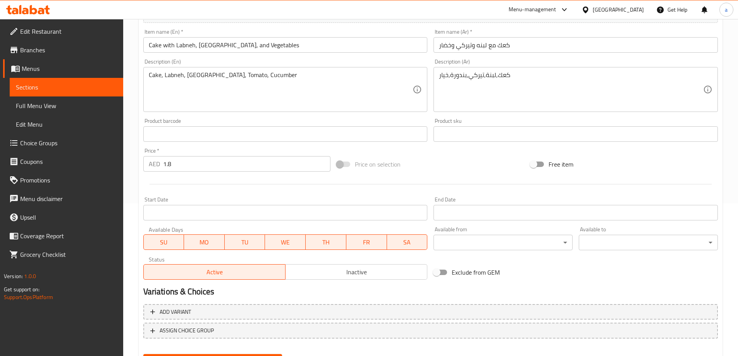
scroll to position [191, 0]
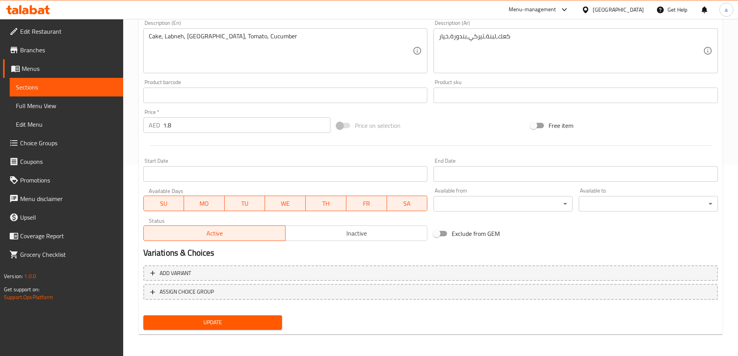
click at [240, 319] on span "Update" at bounding box center [212, 323] width 127 height 10
click at [35, 89] on span "Sections" at bounding box center [66, 86] width 101 height 9
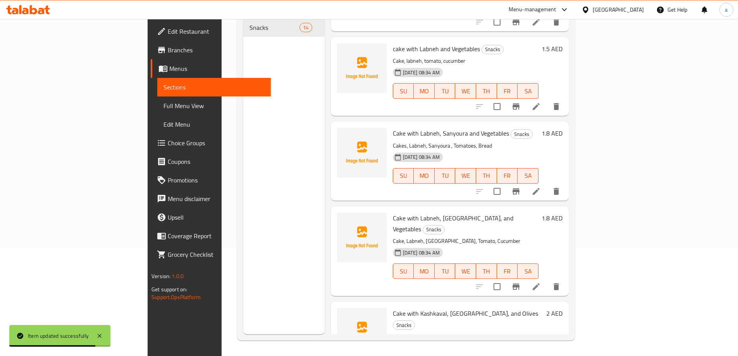
scroll to position [581, 0]
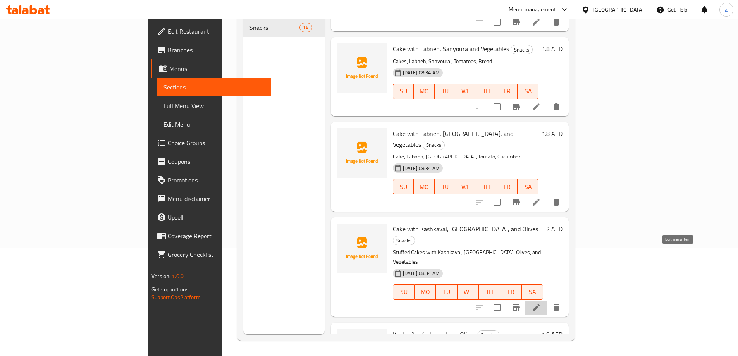
click at [541, 303] on icon at bounding box center [535, 307] width 9 height 9
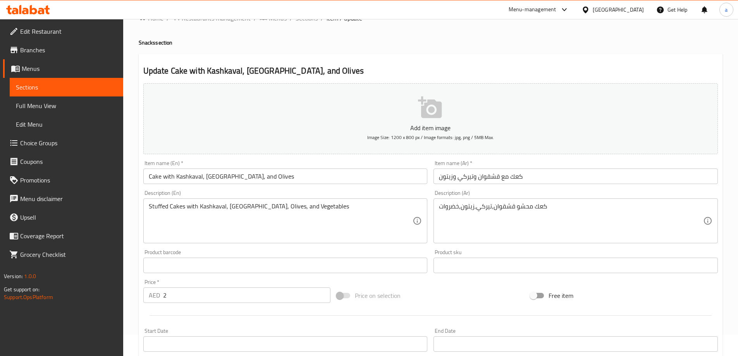
scroll to position [39, 0]
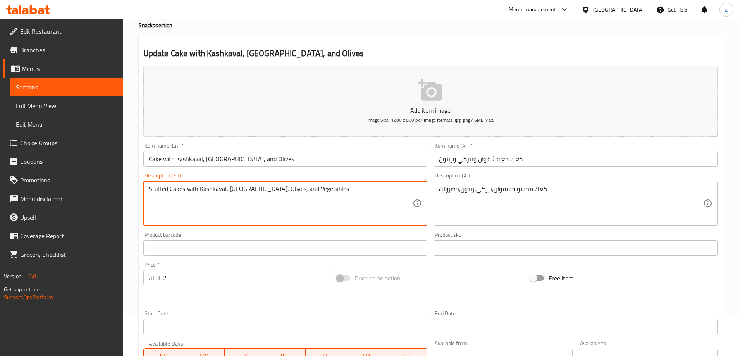
click at [196, 190] on textarea "Stuffed Cakes with Kashkaval, Turkey, Olives, and Vegetables" at bounding box center [281, 203] width 264 height 37
click at [189, 189] on textarea "Stuffed Cakes with Kashkaval, Turkey, Olives, and Vegetables" at bounding box center [281, 203] width 264 height 37
click at [194, 190] on textarea "Stuffed Cakes with Kashkaval, Turkey, Olives, and Vegetables" at bounding box center [281, 203] width 264 height 37
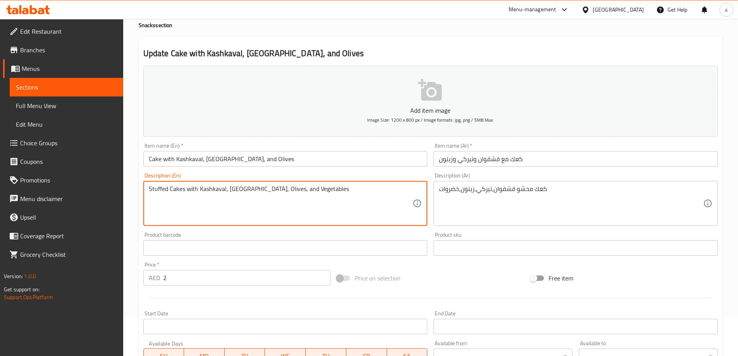
click at [195, 205] on textarea "Stuffed Cakes with Kashkaval, Turkey, Olives, and Vegetables" at bounding box center [281, 203] width 264 height 37
click at [192, 192] on textarea "Stuffed Cakes with Kashkaval, Turkey, Olives, and Vegetables" at bounding box center [281, 203] width 264 height 37
click at [219, 205] on textarea "Stuffed Cakes Kashkaval, Turkey, Olives, and Vegetables" at bounding box center [281, 203] width 264 height 37
click at [263, 187] on textarea "Stuffed Cakes Kashkaval, Turkey, Olives, and Vegetables" at bounding box center [281, 203] width 264 height 37
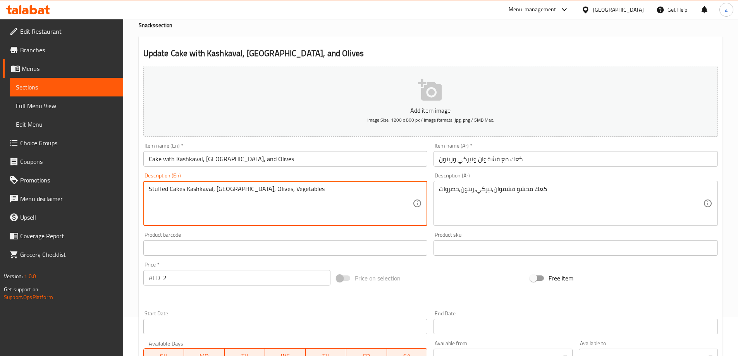
type textarea "Stuffed Cakes Kashkaval, Turkey, Olives, Vegetables"
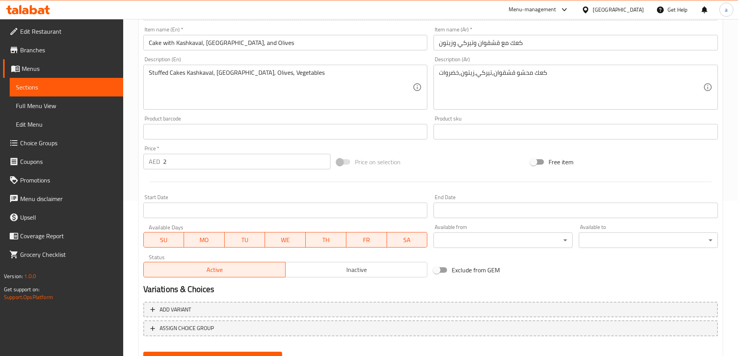
scroll to position [191, 0]
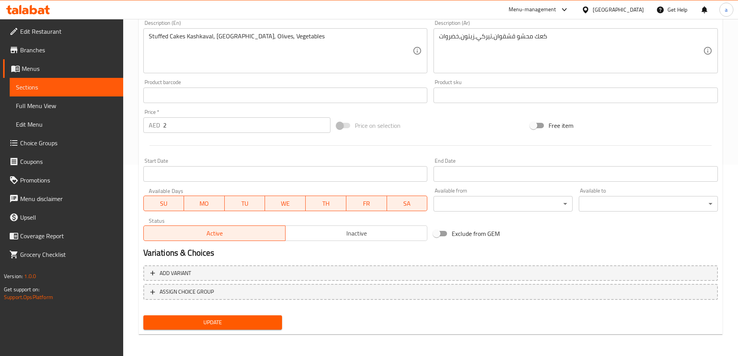
click at [258, 321] on span "Update" at bounding box center [212, 323] width 127 height 10
click at [74, 85] on span "Sections" at bounding box center [66, 86] width 101 height 9
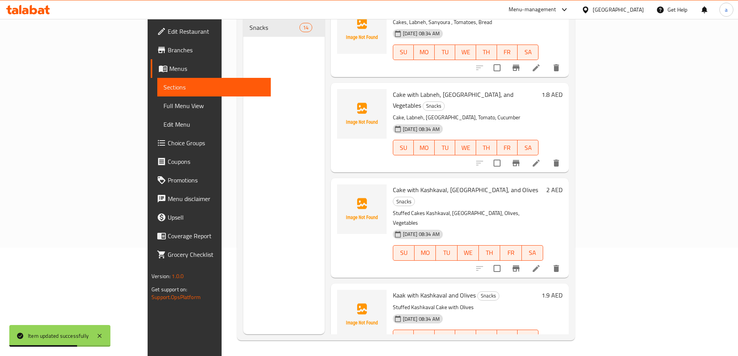
scroll to position [658, 0]
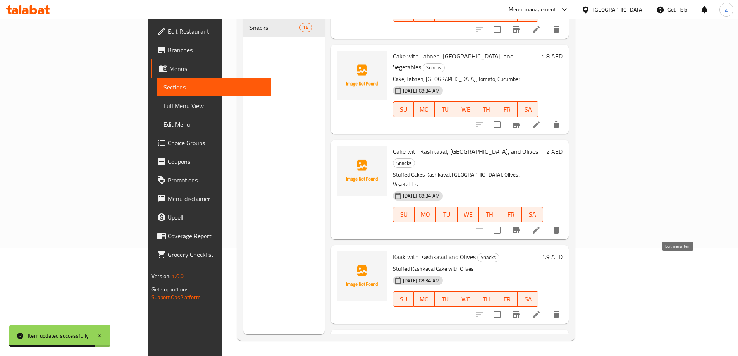
click at [541, 310] on icon at bounding box center [535, 314] width 9 height 9
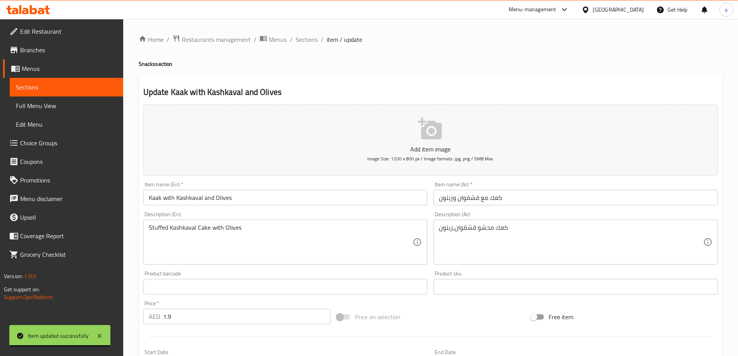
click at [158, 197] on input "Kaak with Kashkaval and Olives" at bounding box center [285, 197] width 284 height 15
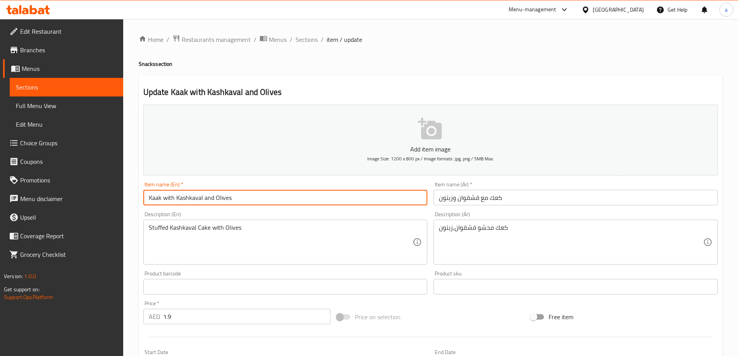
click at [158, 197] on input "Kaak with Kashkaval and Olives" at bounding box center [285, 197] width 284 height 15
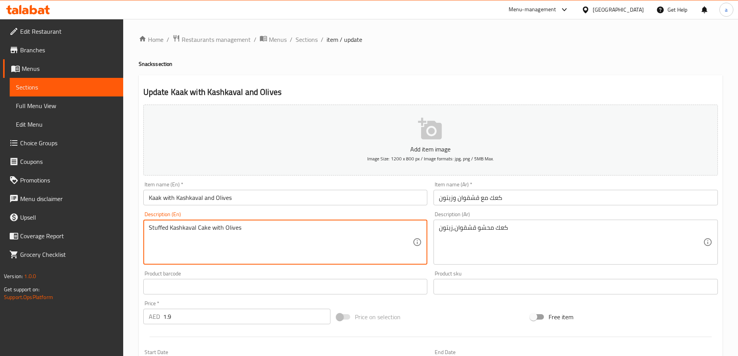
click at [205, 226] on textarea "Stuffed Kashkaval Cake with Olives" at bounding box center [281, 242] width 264 height 37
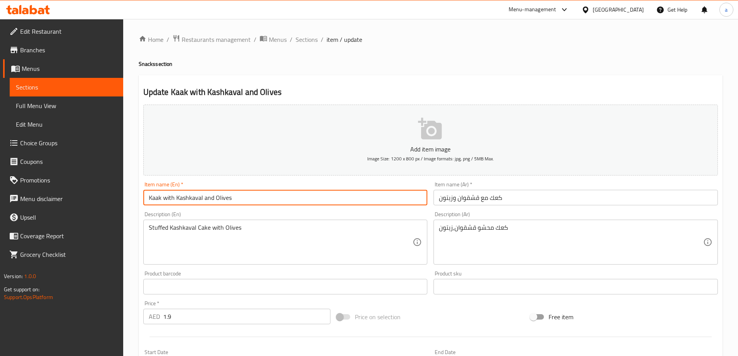
click at [151, 194] on input "Kaak with Kashkaval and Olives" at bounding box center [285, 197] width 284 height 15
paste input "Cake"
type input "Cake with Kashkaval and Olives"
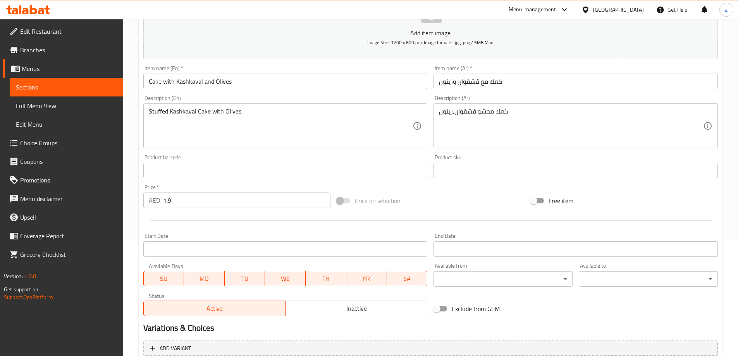
scroll to position [191, 0]
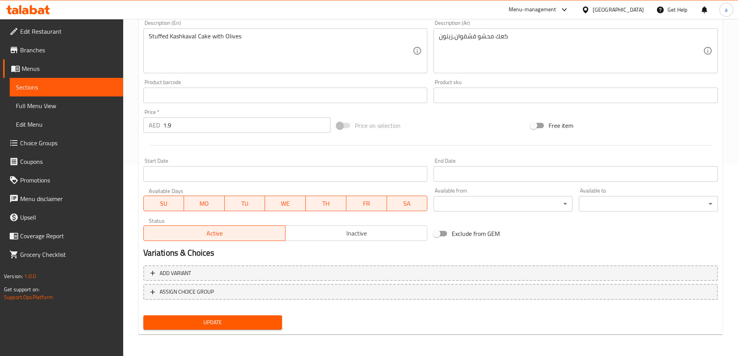
click at [199, 323] on span "Update" at bounding box center [212, 323] width 127 height 10
click at [62, 83] on span "Sections" at bounding box center [66, 86] width 101 height 9
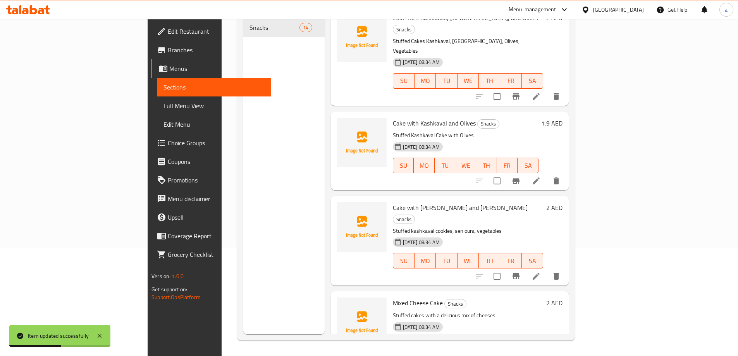
scroll to position [848, 0]
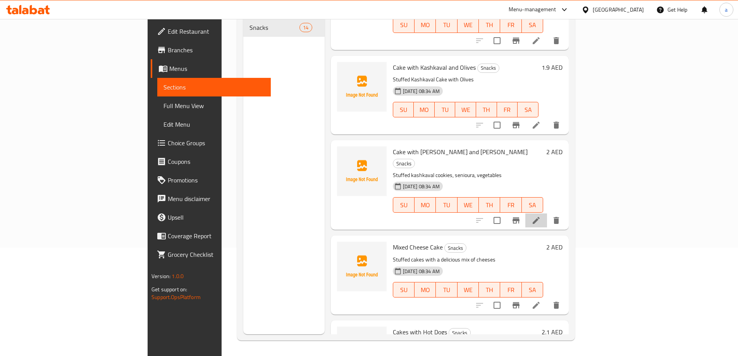
click at [547, 213] on li at bounding box center [536, 220] width 22 height 14
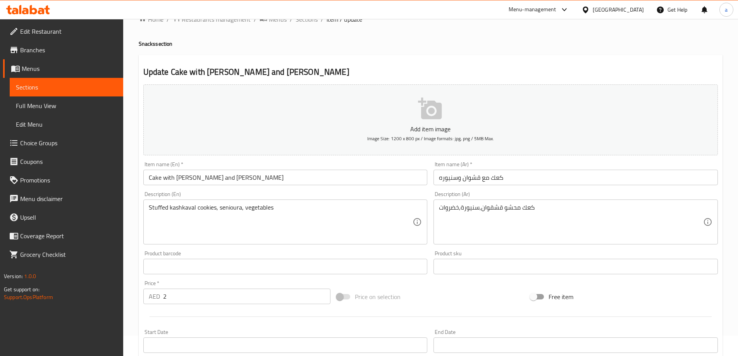
scroll to position [39, 0]
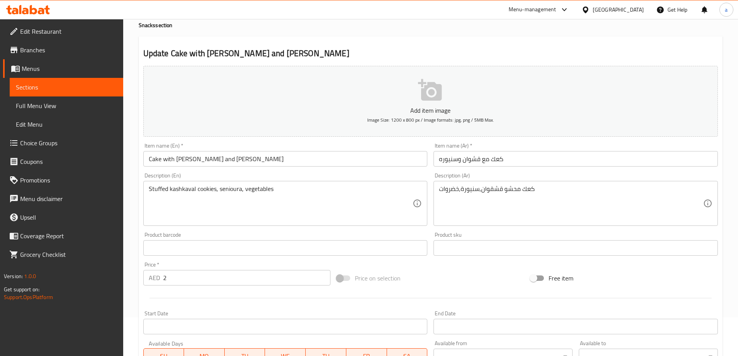
click at [221, 162] on input "Cake with Kashkawan and Senora" at bounding box center [285, 158] width 284 height 15
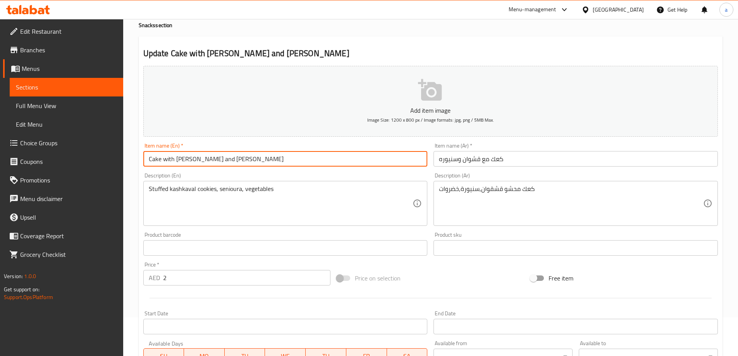
click at [221, 162] on input "Cake with Kashkawan and Senora" at bounding box center [285, 158] width 284 height 15
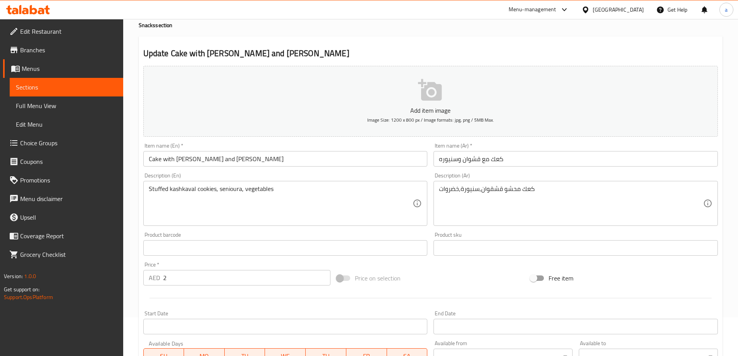
click at [233, 157] on input "Cake with Kashkawan and Senora" at bounding box center [285, 158] width 284 height 15
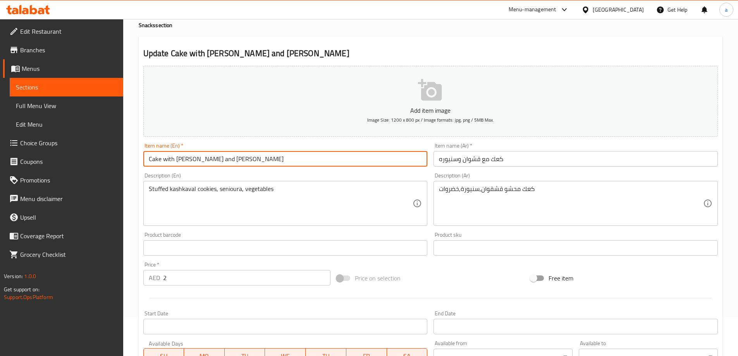
click at [233, 157] on input "Cake with Kashkawan and Senora" at bounding box center [285, 158] width 284 height 15
paste input "anyoura"
type input "Cake with Kashkawan and Sanyoura"
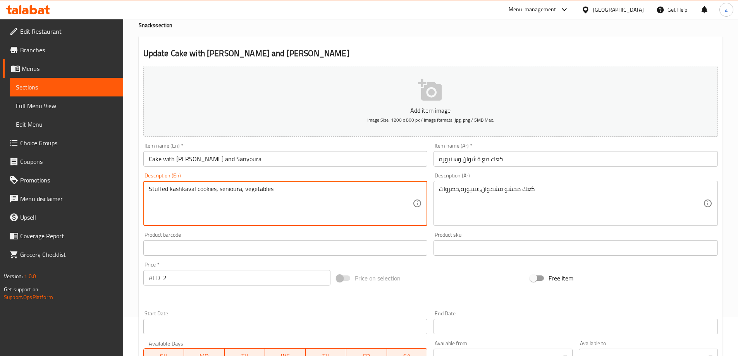
click at [228, 188] on textarea "Stuffed kashkaval cookies, senioura, vegetables" at bounding box center [281, 203] width 264 height 37
paste textarea "Sanyoura"
click at [254, 217] on textarea "Stuffed kashkaval cookies, Sanyoura , vegetables" at bounding box center [281, 203] width 264 height 37
click at [220, 204] on textarea "Stuffed kashkaval cookies, Sanyoura , vegetables" at bounding box center [281, 203] width 264 height 37
click at [210, 191] on textarea "Stuffed kashkaval cookies, Sanyoura , vegetables" at bounding box center [281, 203] width 264 height 37
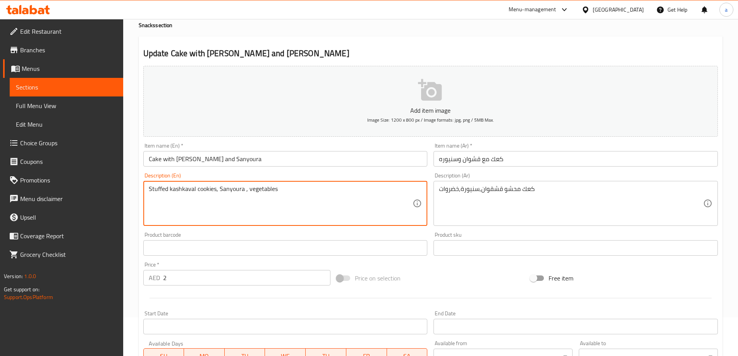
click at [210, 191] on textarea "Stuffed kashkaval cookies, Sanyoura , vegetables" at bounding box center [281, 203] width 264 height 37
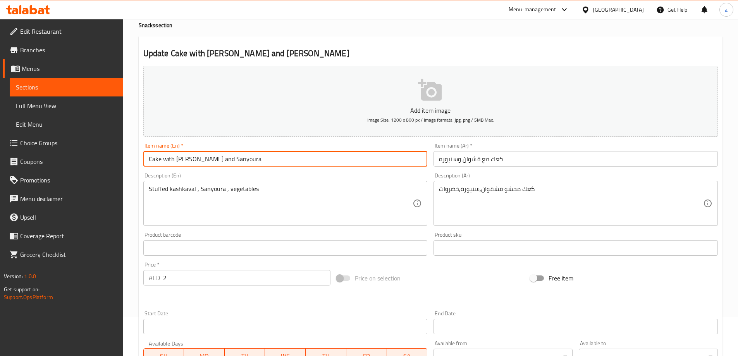
click at [153, 158] on input "Cake with Kashkawan and Sanyoura" at bounding box center [285, 158] width 284 height 15
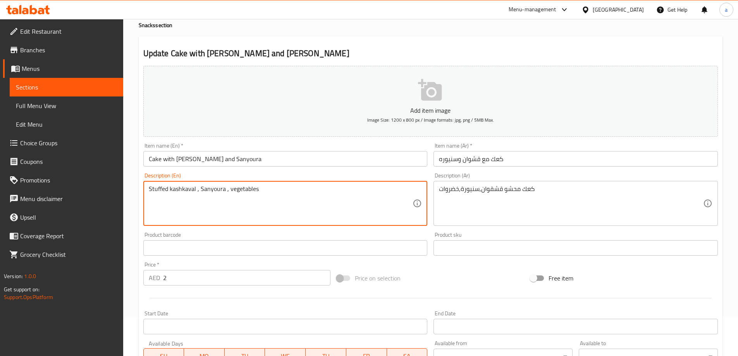
paste textarea "Cake"
click at [280, 202] on textarea "Stuffed kashkaval Cake , Sanyoura , vegetables" at bounding box center [281, 203] width 264 height 37
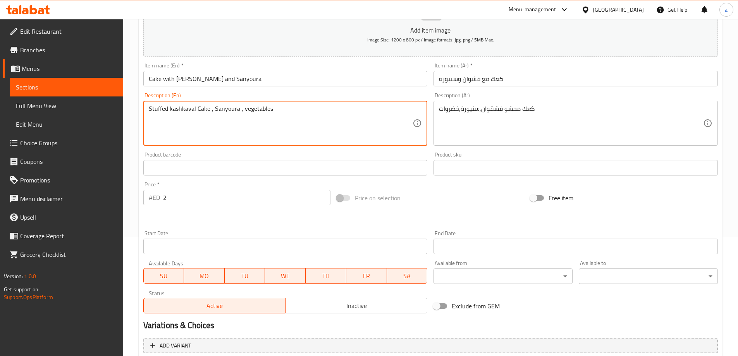
scroll to position [191, 0]
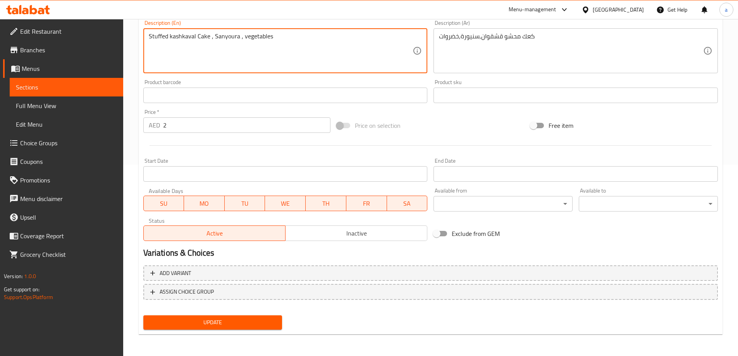
type textarea "Stuffed kashkaval Cake , Sanyoura , vegetables"
click at [235, 316] on button "Update" at bounding box center [212, 322] width 139 height 14
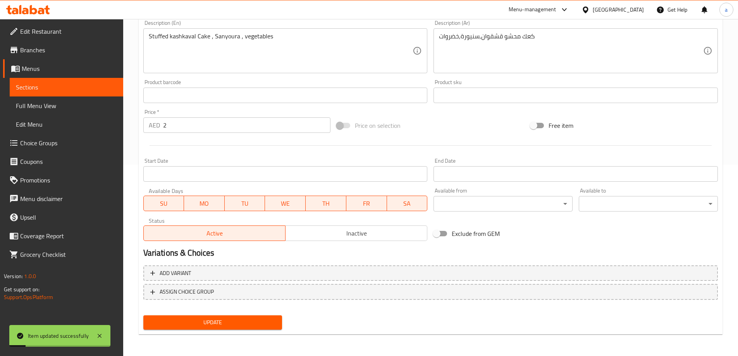
click at [56, 86] on span "Sections" at bounding box center [66, 86] width 101 height 9
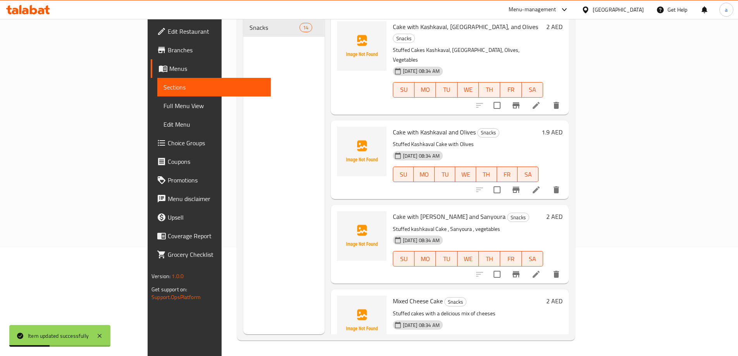
scroll to position [848, 0]
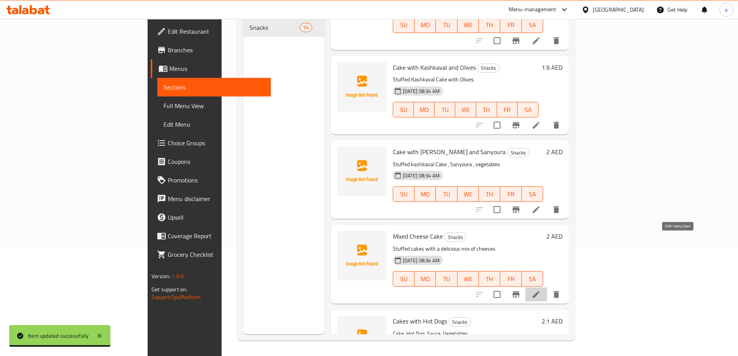
click at [541, 290] on icon at bounding box center [535, 294] width 9 height 9
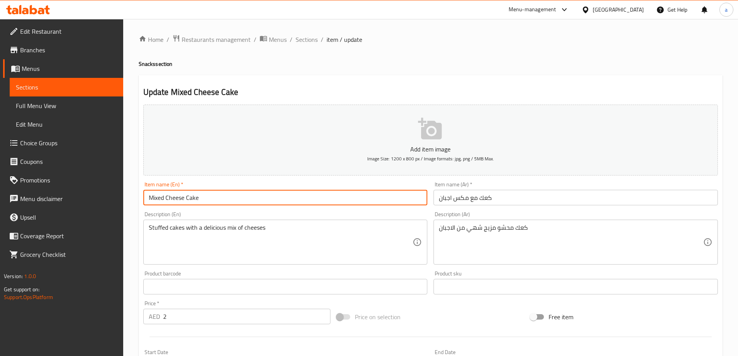
click at [200, 198] on input "Mixed Cheese Cake" at bounding box center [285, 197] width 284 height 15
click at [148, 193] on input "Mixed Cheese" at bounding box center [285, 197] width 284 height 15
click at [165, 199] on input "Cake with Mixed Cheese" at bounding box center [285, 197] width 284 height 15
click at [219, 195] on input "Cake With Mixed Cheese" at bounding box center [285, 197] width 284 height 15
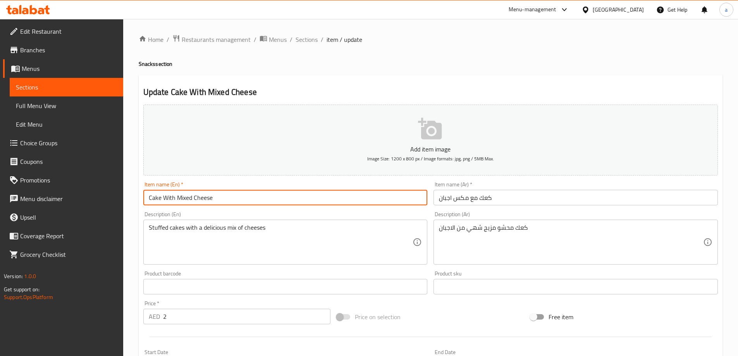
type input "Cake With Mixed Cheese"
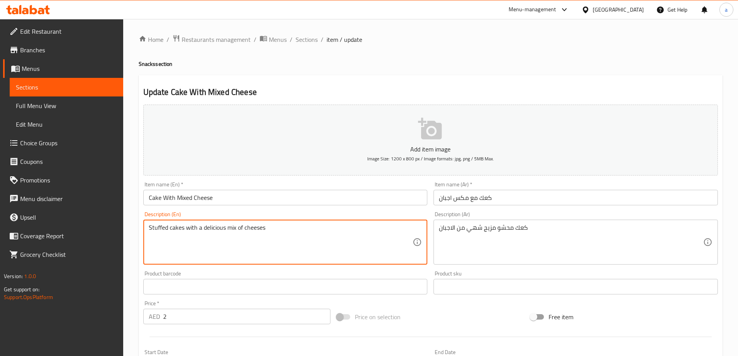
click at [185, 229] on textarea "Stuffed cakes with a delicious mix of cheeses" at bounding box center [281, 242] width 264 height 37
click at [182, 230] on textarea "Stuffed cakes with a delicious mix of cheeses" at bounding box center [281, 242] width 264 height 37
click at [182, 228] on textarea "Stuffed cakes with a delicious mix of cheeses" at bounding box center [281, 242] width 264 height 37
click at [238, 239] on textarea "Stuffed cake with a delicious mix of cheeses" at bounding box center [281, 242] width 264 height 37
type textarea "Stuffed cake with a delicious mix of cheeses"
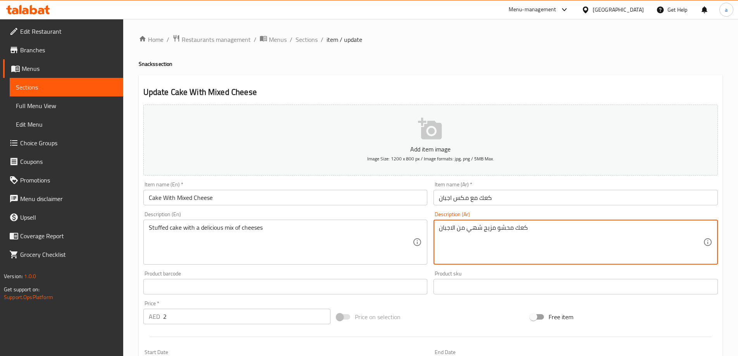
click at [470, 228] on textarea "كعك محشو مزيج شهي من الاجبان" at bounding box center [571, 242] width 264 height 37
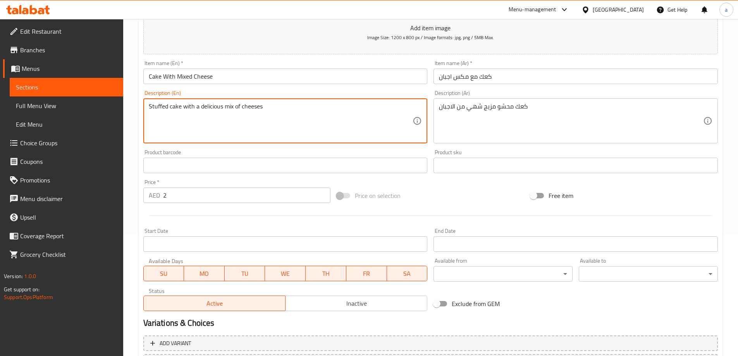
scroll to position [191, 0]
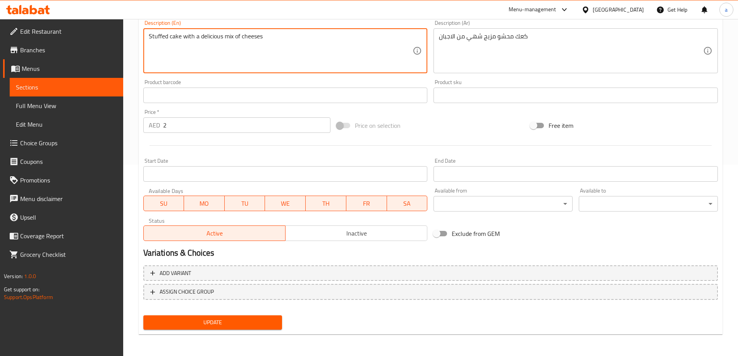
click at [228, 325] on span "Update" at bounding box center [212, 323] width 127 height 10
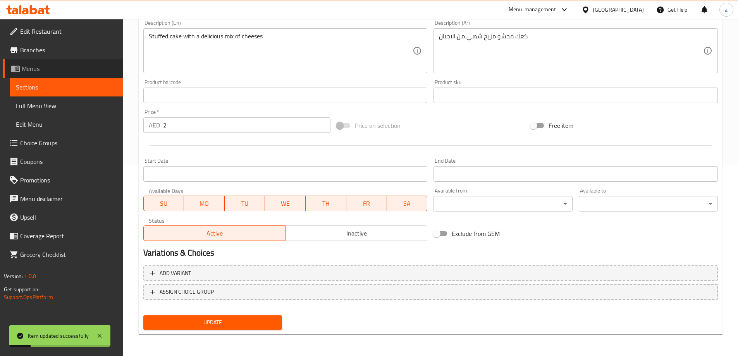
click at [48, 69] on span "Menus" at bounding box center [69, 68] width 95 height 9
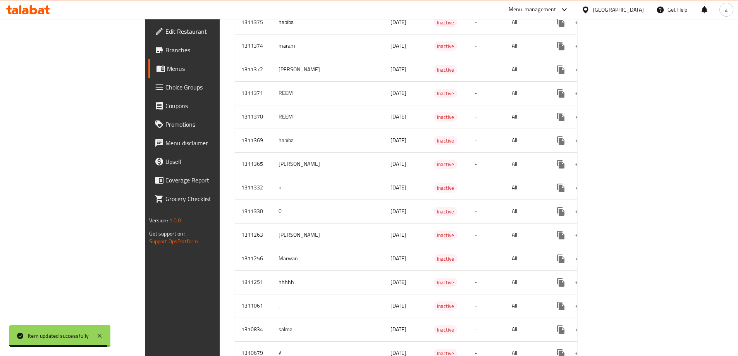
scroll to position [338, 0]
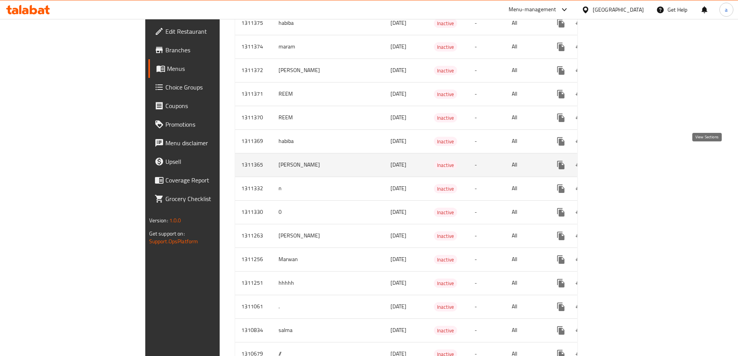
click at [621, 160] on icon "enhanced table" at bounding box center [616, 164] width 9 height 9
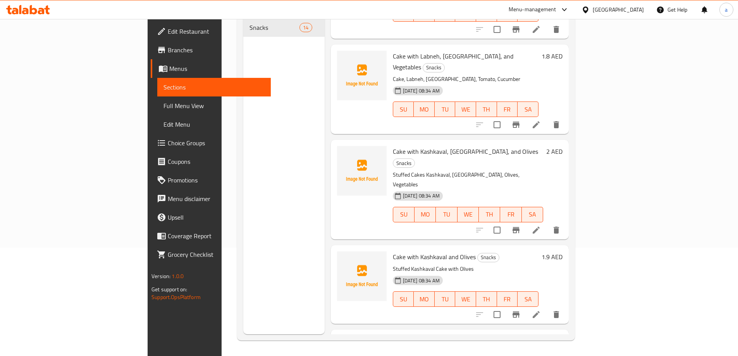
scroll to position [848, 0]
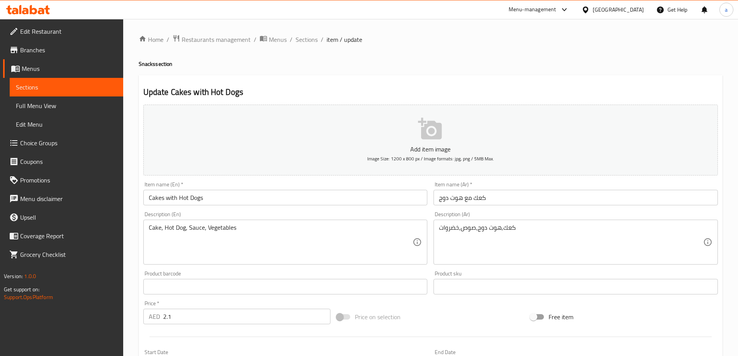
click at [210, 198] on input "Cakes with Hot Dogs" at bounding box center [285, 197] width 284 height 15
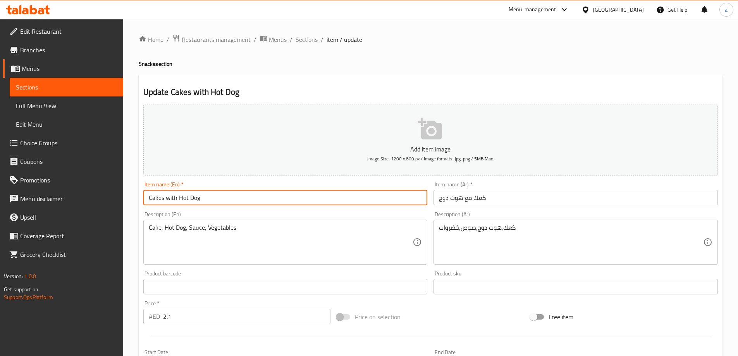
type input "Cakes with Hot Dog"
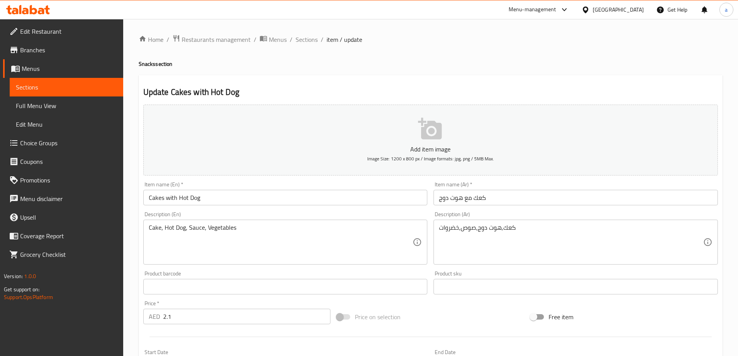
click at [487, 224] on textarea "كعك,هوت دوج,صوص,خضروات" at bounding box center [571, 242] width 264 height 37
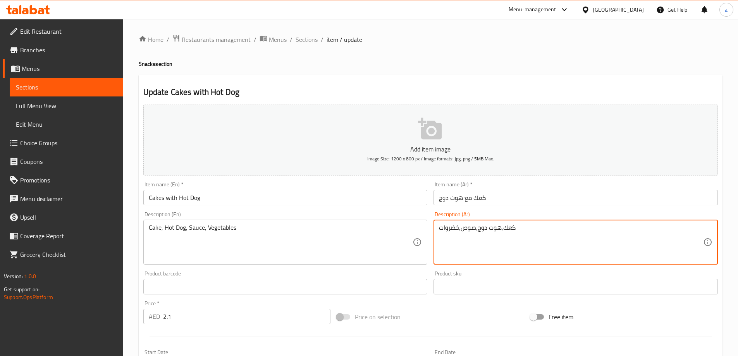
click at [489, 230] on textarea "كعك,هوت دوج,صوص,خضروات" at bounding box center [571, 242] width 264 height 37
click at [492, 229] on textarea "كعك,هوت دوج,صوص,خضروات" at bounding box center [571, 242] width 264 height 37
drag, startPoint x: 494, startPoint y: 237, endPoint x: 496, endPoint y: 232, distance: 5.8
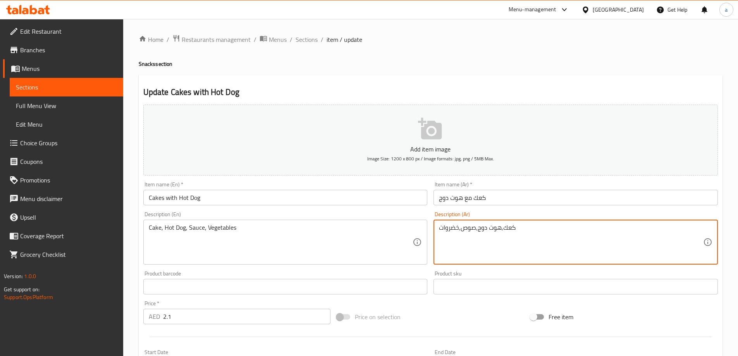
click at [494, 237] on textarea "كعك,هوت دوج,صوص,خضروات" at bounding box center [571, 242] width 264 height 37
drag, startPoint x: 502, startPoint y: 228, endPoint x: 479, endPoint y: 227, distance: 22.5
click at [479, 227] on textarea "كعك,هوت دوج,صوص,خضروات" at bounding box center [571, 242] width 264 height 37
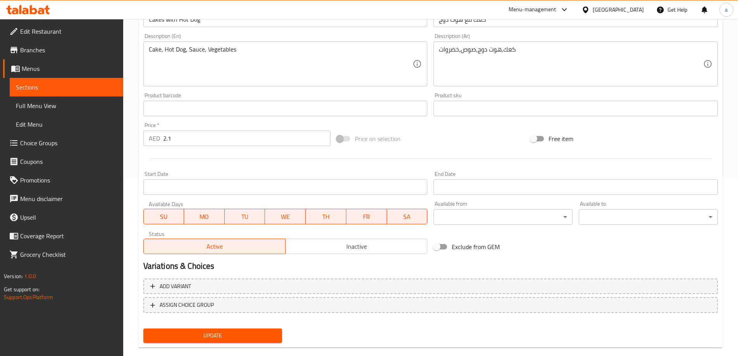
scroll to position [191, 0]
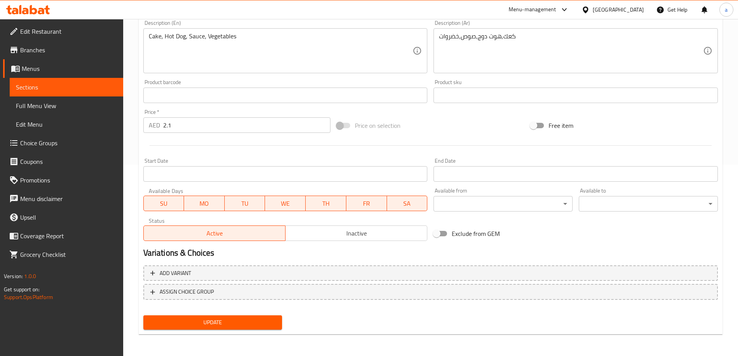
click at [233, 321] on span "Update" at bounding box center [212, 323] width 127 height 10
click at [54, 91] on span "Sections" at bounding box center [66, 86] width 101 height 9
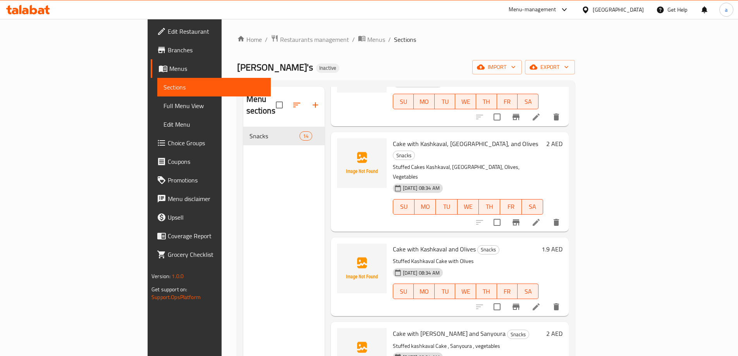
scroll to position [848, 0]
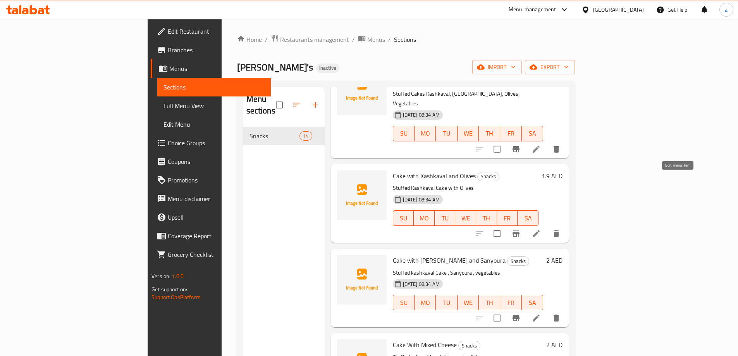
click at [541, 229] on icon at bounding box center [535, 233] width 9 height 9
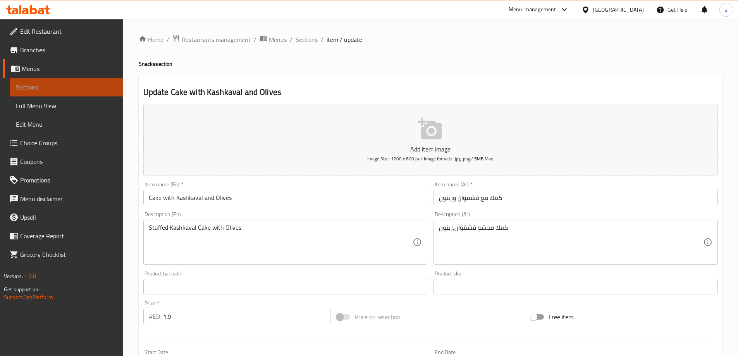
click at [78, 89] on span "Sections" at bounding box center [66, 86] width 101 height 9
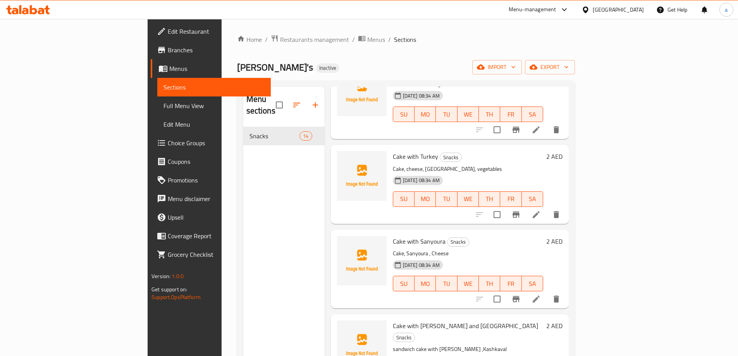
scroll to position [271, 0]
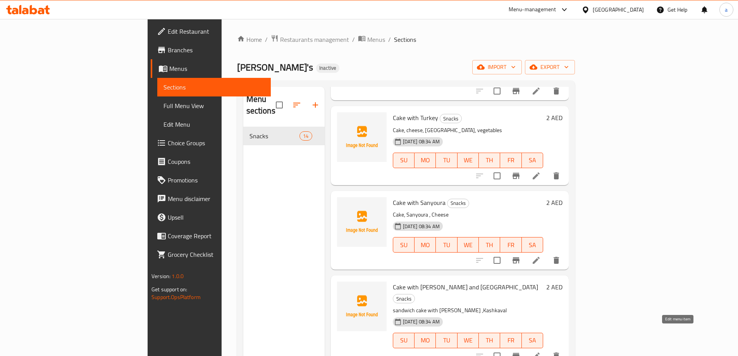
click at [541, 351] on icon at bounding box center [535, 355] width 9 height 9
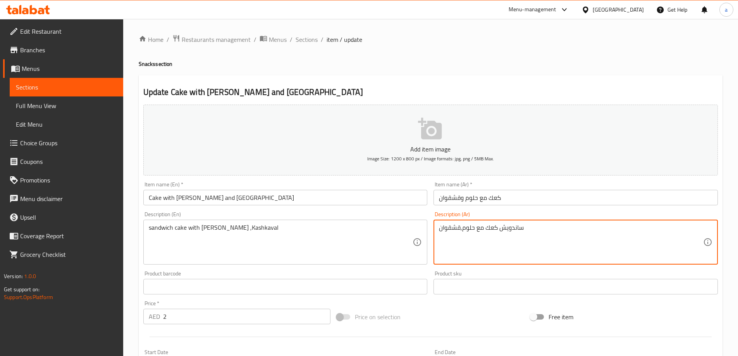
click at [465, 230] on textarea "ساندويش كعك مع حلوم,قشقوان" at bounding box center [571, 242] width 264 height 37
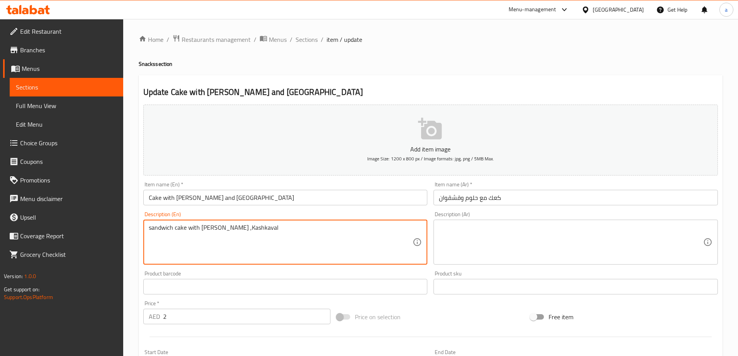
click at [344, 233] on textarea "sandwich cake with Halloumi ,Kashkaval" at bounding box center [281, 242] width 264 height 37
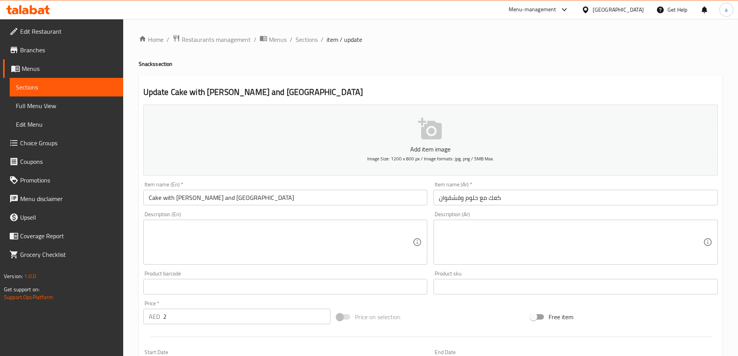
click at [206, 201] on input "Cake with Halloumi and Kashkaval" at bounding box center [285, 197] width 284 height 15
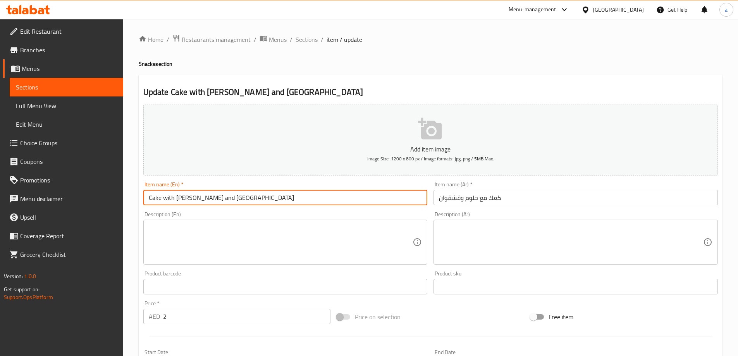
click at [206, 201] on input "Cake with Halloumi and Kashkaval" at bounding box center [285, 197] width 284 height 15
paste input "a description"
type input "a"
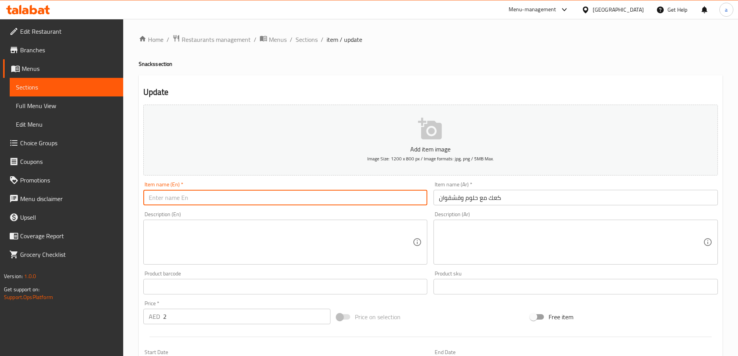
click at [500, 203] on input "كعك مع حلوم وقشقوان" at bounding box center [575, 197] width 284 height 15
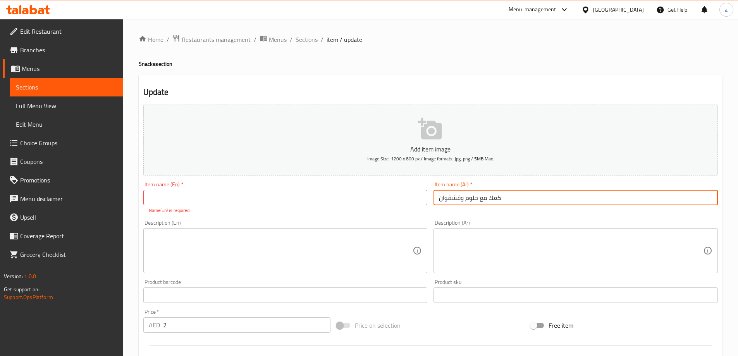
click at [375, 194] on input "text" at bounding box center [285, 197] width 284 height 15
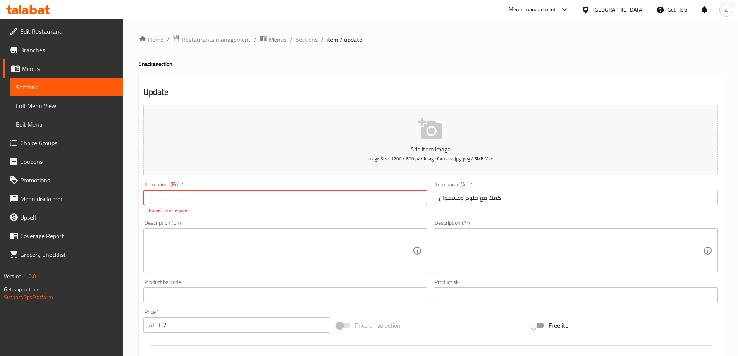
type input "\"
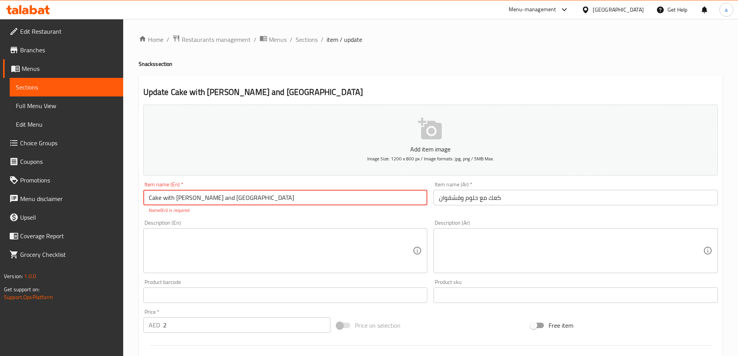
type input "Cake with Halloumi and Kashkaval"
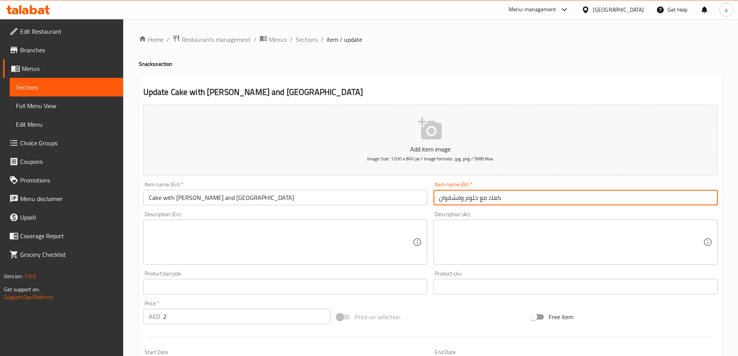
click at [491, 197] on input "كعك مع حلوم وقشقوان" at bounding box center [575, 197] width 284 height 15
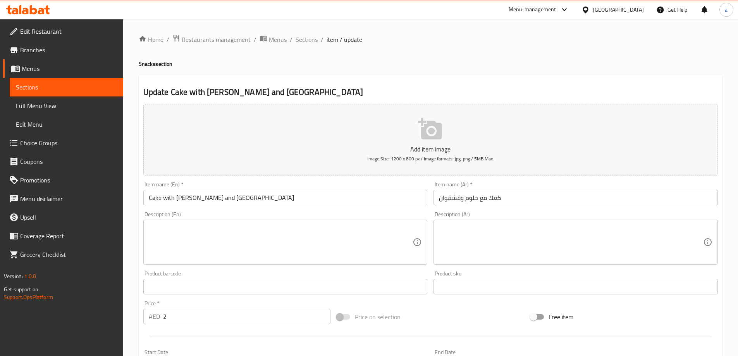
click at [313, 193] on input "Cake with Halloumi and Kashkaval" at bounding box center [285, 197] width 284 height 15
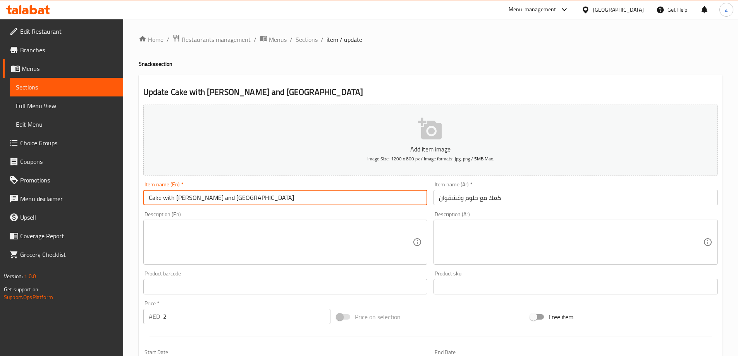
click at [313, 193] on input "Cake with Halloumi and Kashkaval" at bounding box center [285, 197] width 284 height 15
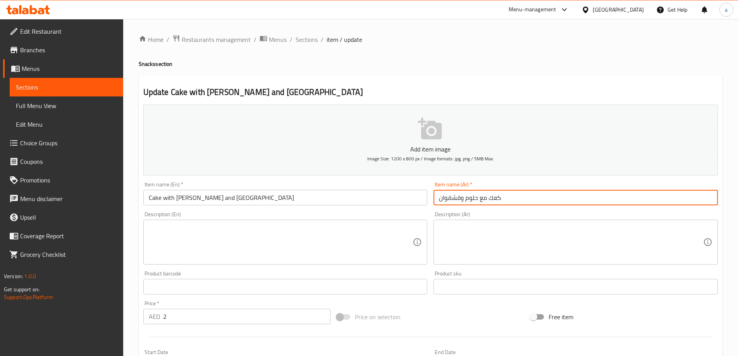
click at [476, 198] on input "كعك مع حلوم وقشقوان" at bounding box center [575, 197] width 284 height 15
